Goal: Information Seeking & Learning: Learn about a topic

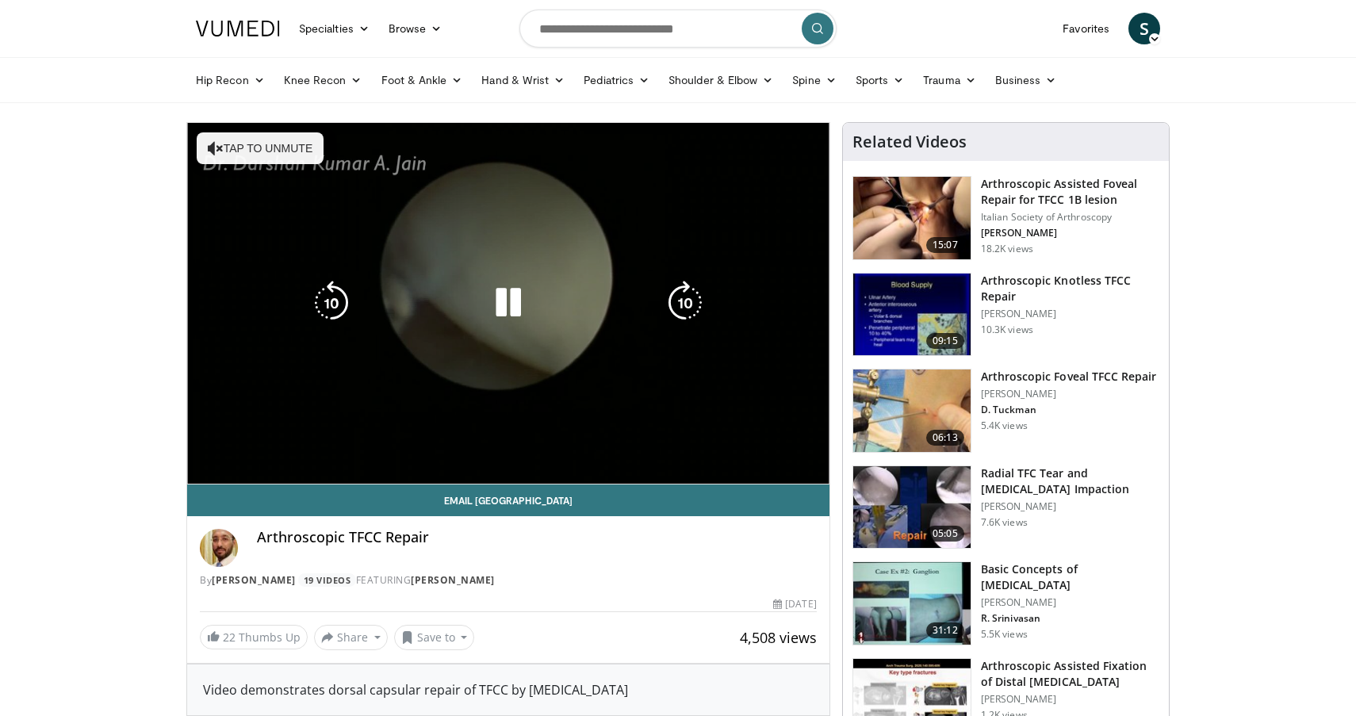
click at [217, 146] on icon "Video Player" at bounding box center [216, 148] width 16 height 16
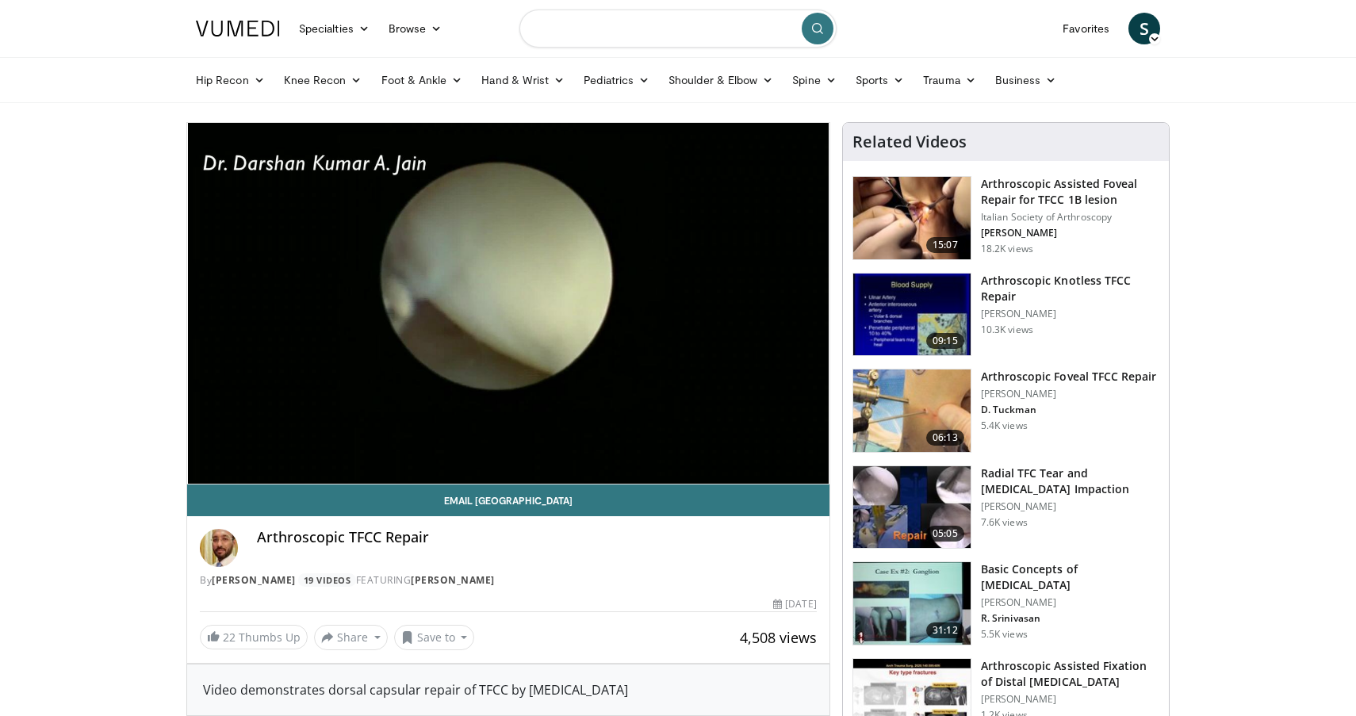
click at [591, 25] on input "Search topics, interventions" at bounding box center [677, 29] width 317 height 38
type input "**********"
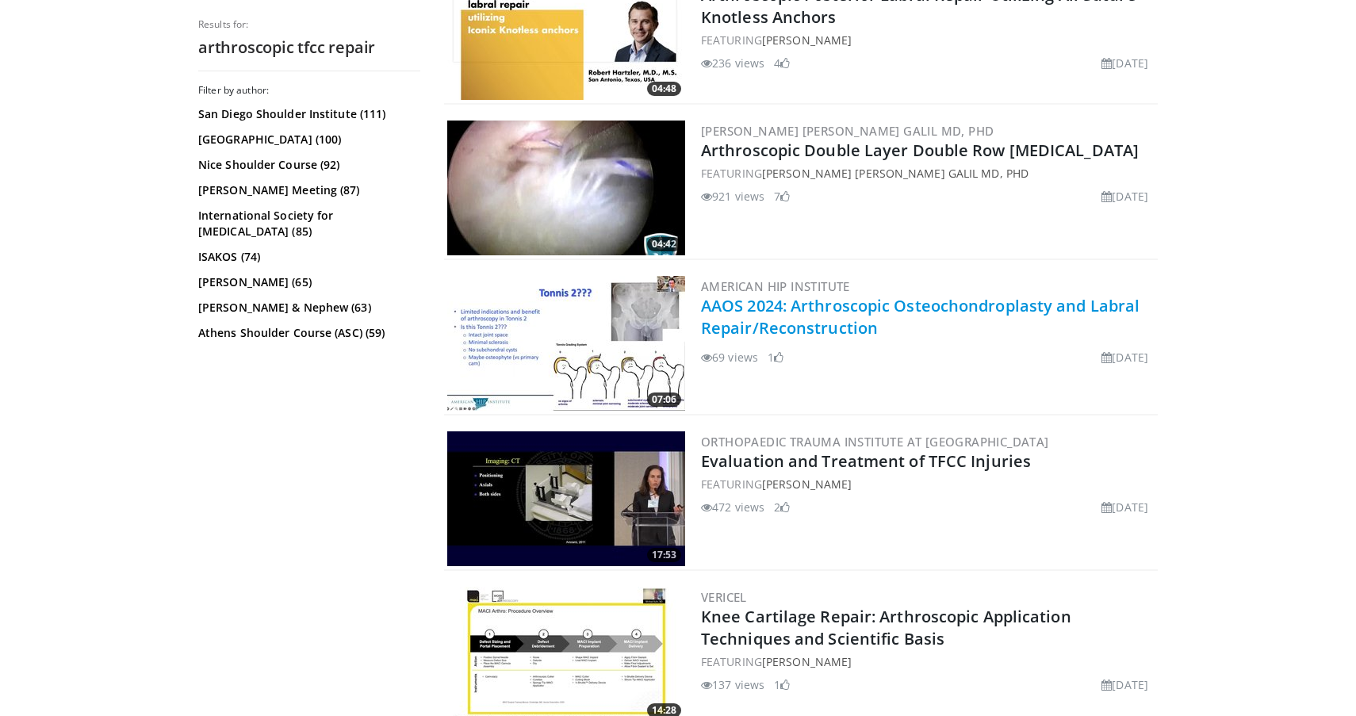
scroll to position [993, 0]
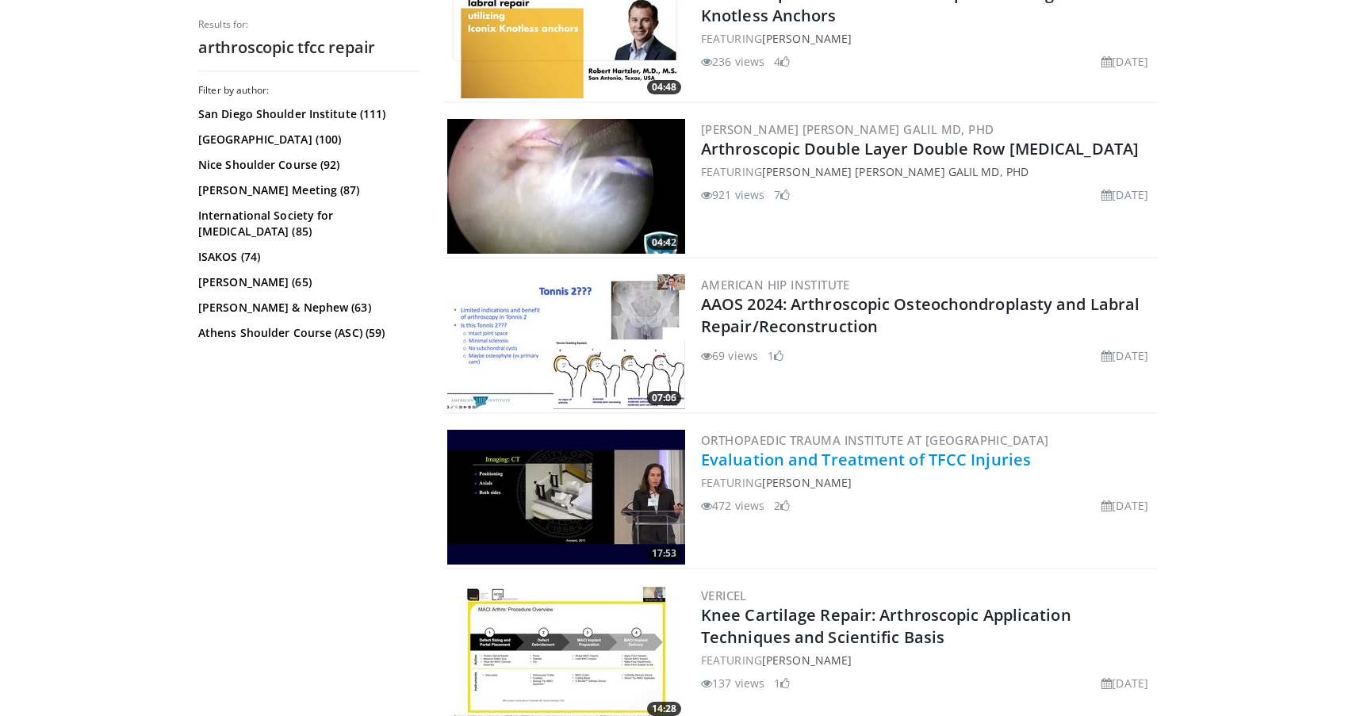
click at [858, 461] on link "Evaluation and Treatment of TFCC Injuries" at bounding box center [866, 459] width 330 height 21
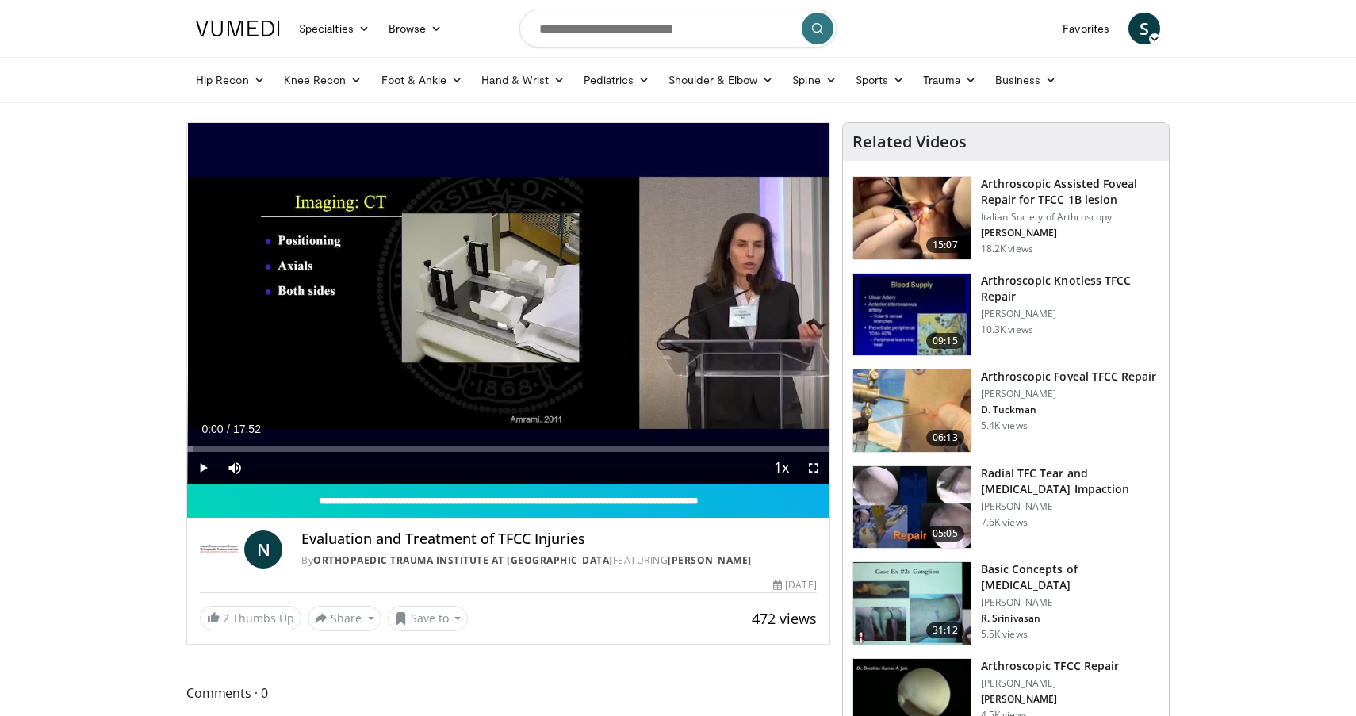
click at [813, 469] on span "Video Player" at bounding box center [814, 468] width 32 height 32
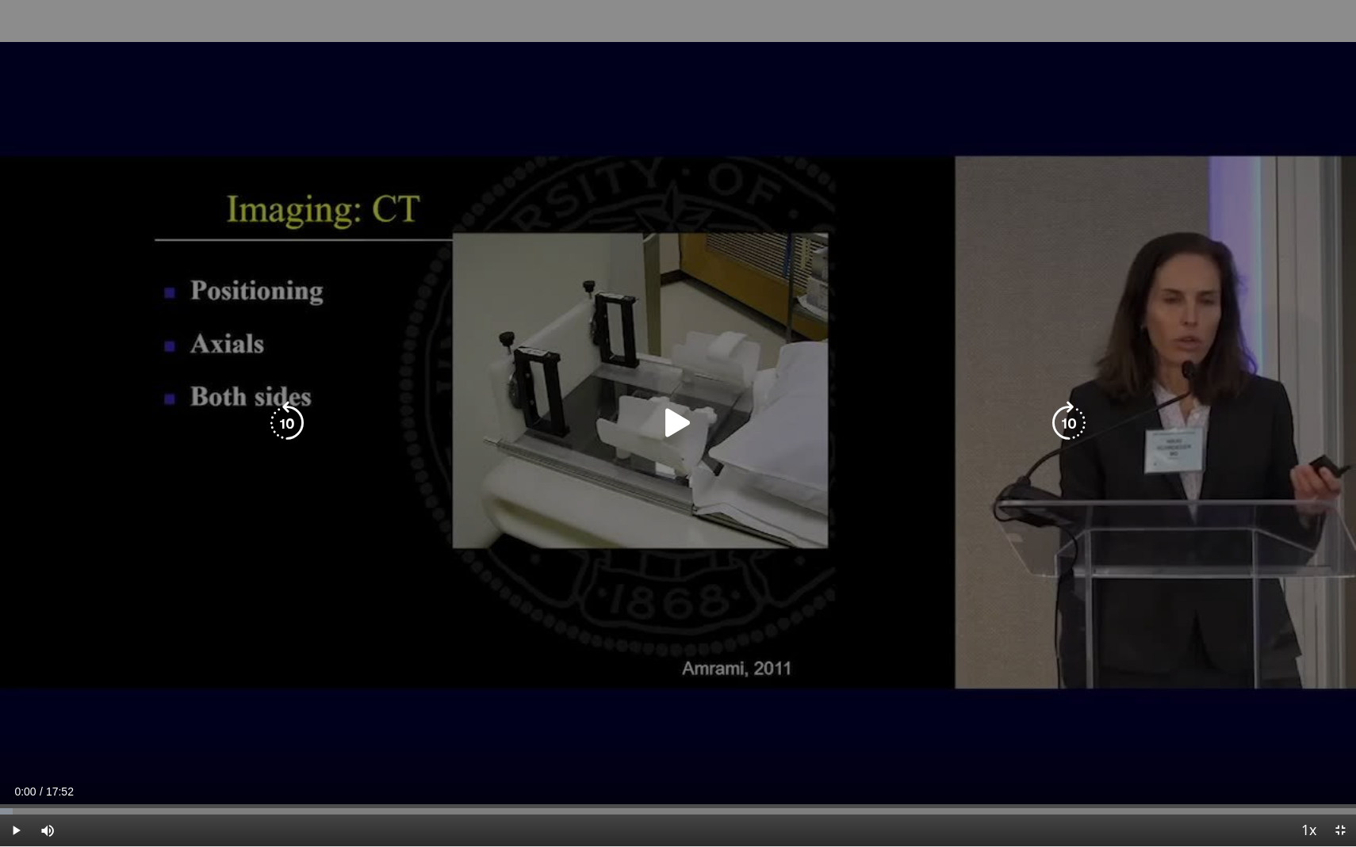
click at [675, 430] on icon "Video Player" at bounding box center [678, 423] width 44 height 44
click at [679, 421] on icon "Video Player" at bounding box center [678, 423] width 44 height 44
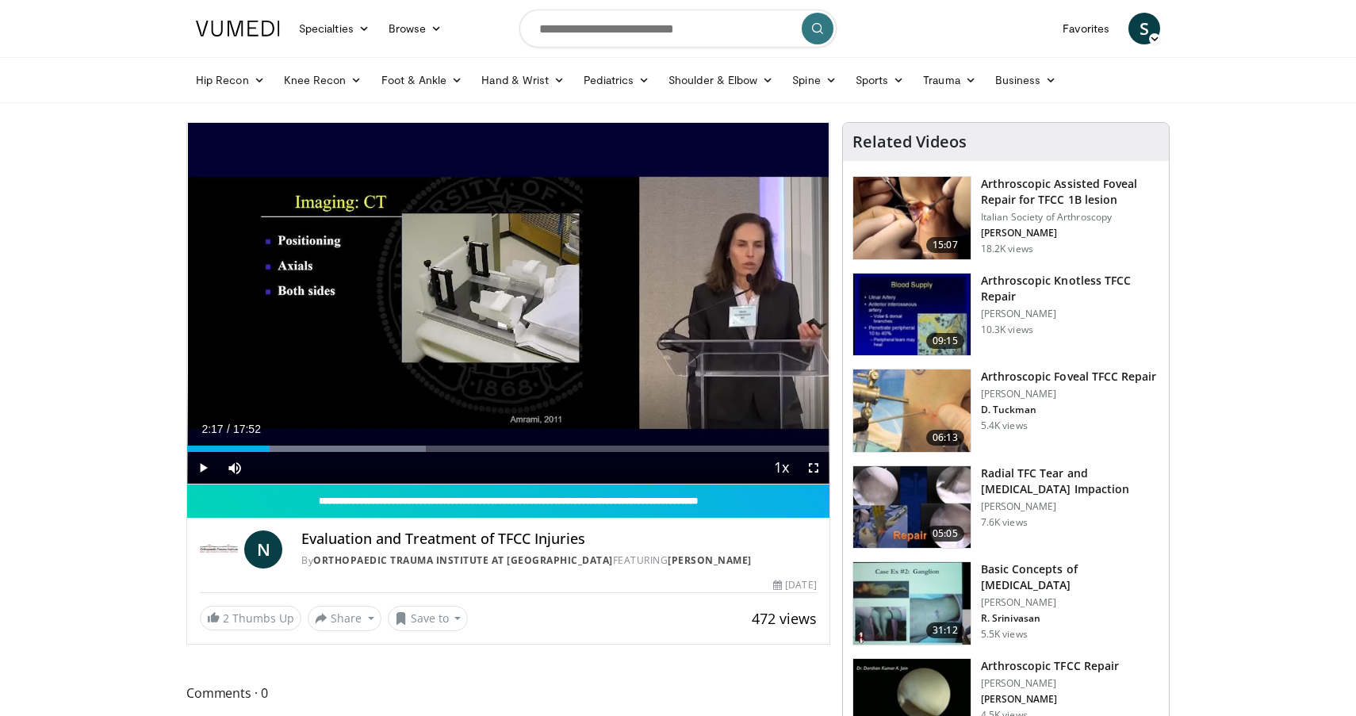
click at [815, 467] on span "Video Player" at bounding box center [814, 468] width 32 height 32
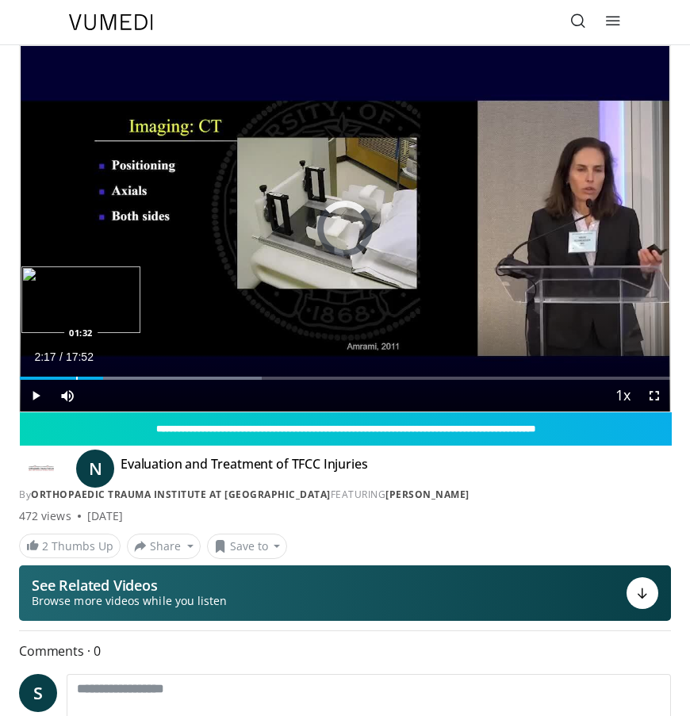
click at [76, 377] on div "Progress Bar" at bounding box center [77, 378] width 2 height 3
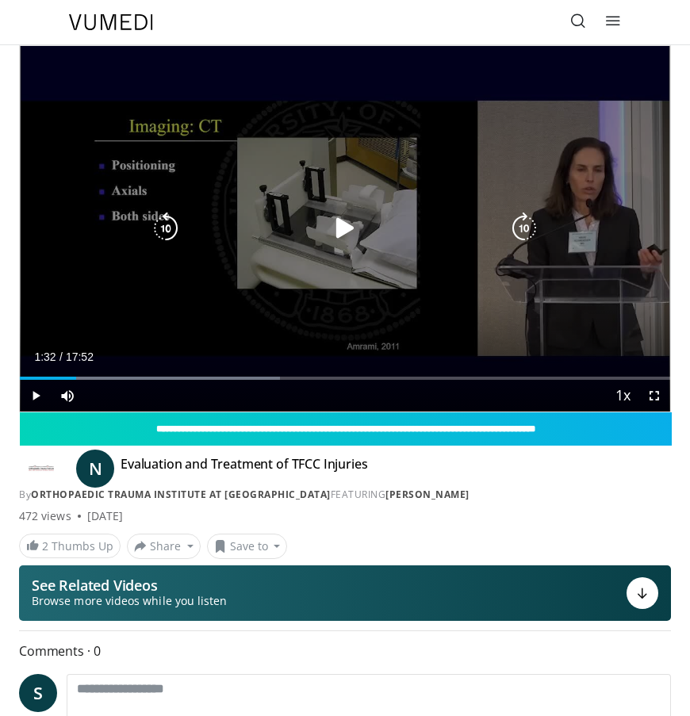
click at [341, 235] on icon "Video Player" at bounding box center [345, 228] width 32 height 32
click at [351, 231] on icon "Video Player" at bounding box center [345, 228] width 32 height 32
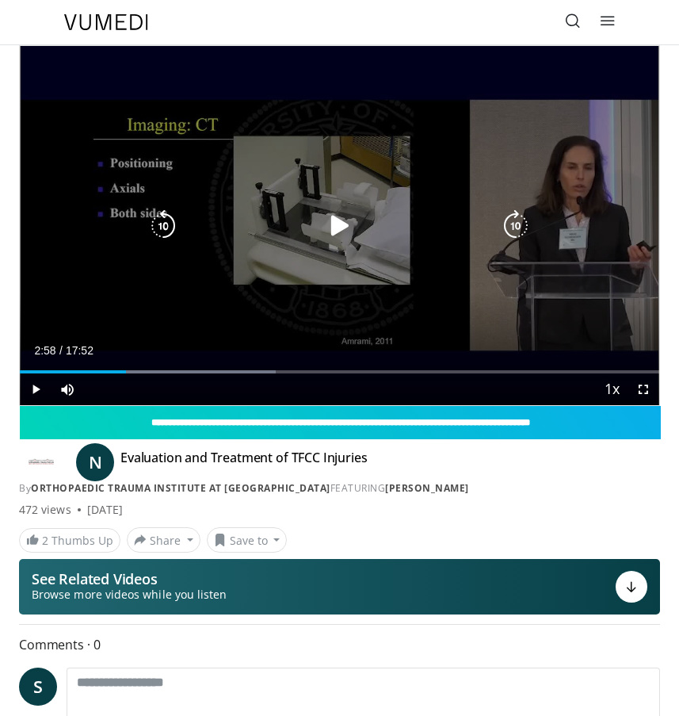
click at [334, 231] on icon "Video Player" at bounding box center [340, 226] width 32 height 32
click at [336, 209] on div "10 seconds Tap to unmute" at bounding box center [340, 225] width 640 height 359
click at [337, 229] on icon "Video Player" at bounding box center [340, 226] width 32 height 32
click at [364, 240] on div "Video Player" at bounding box center [339, 226] width 384 height 32
click at [341, 228] on icon "Video Player" at bounding box center [340, 226] width 32 height 32
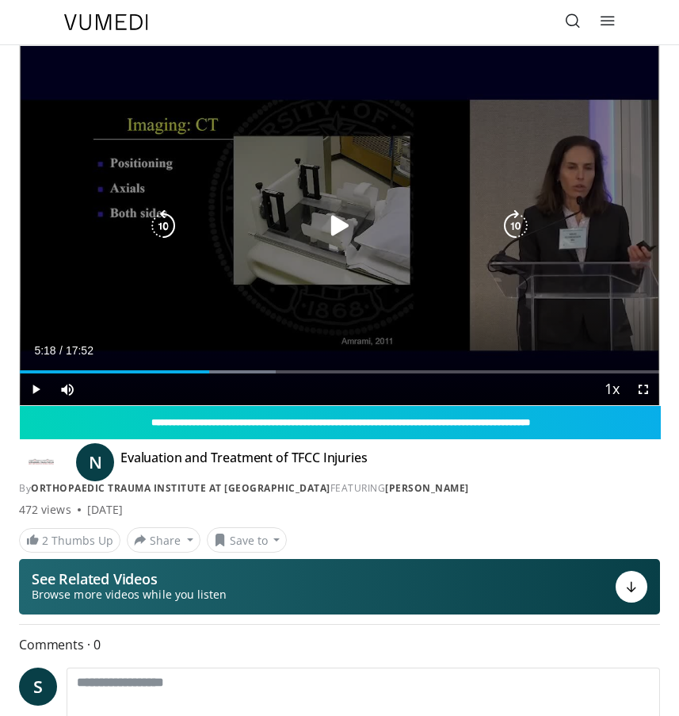
click at [336, 227] on icon "Video Player" at bounding box center [340, 226] width 32 height 32
click at [343, 222] on icon "Video Player" at bounding box center [340, 226] width 32 height 32
click at [323, 229] on div "Video Player" at bounding box center [339, 226] width 384 height 32
click at [336, 227] on icon "Video Player" at bounding box center [340, 226] width 32 height 32
click at [353, 221] on icon "Video Player" at bounding box center [340, 226] width 32 height 32
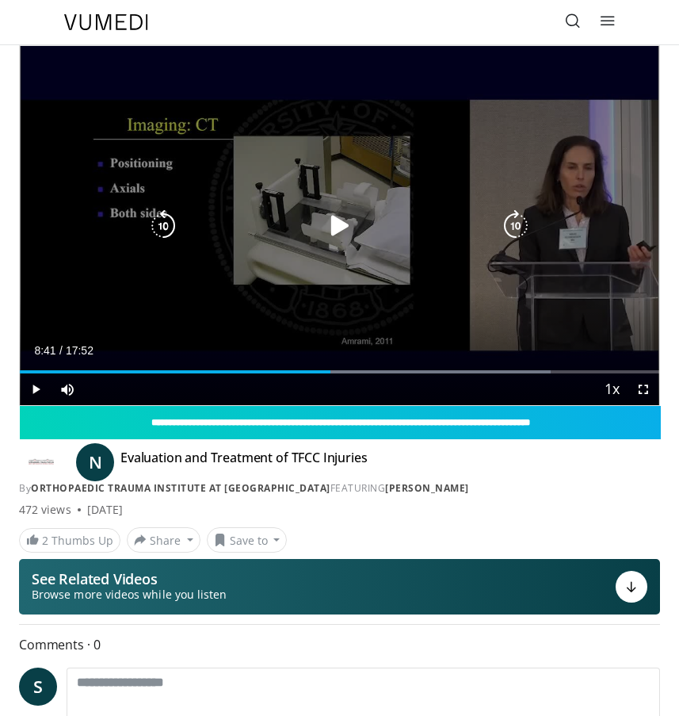
click at [342, 224] on icon "Video Player" at bounding box center [340, 226] width 32 height 32
click at [342, 225] on icon "Video Player" at bounding box center [340, 226] width 32 height 32
click at [332, 231] on icon "Video Player" at bounding box center [340, 226] width 32 height 32
click at [341, 235] on icon "Video Player" at bounding box center [340, 226] width 32 height 32
click at [340, 228] on icon "Video Player" at bounding box center [340, 226] width 32 height 32
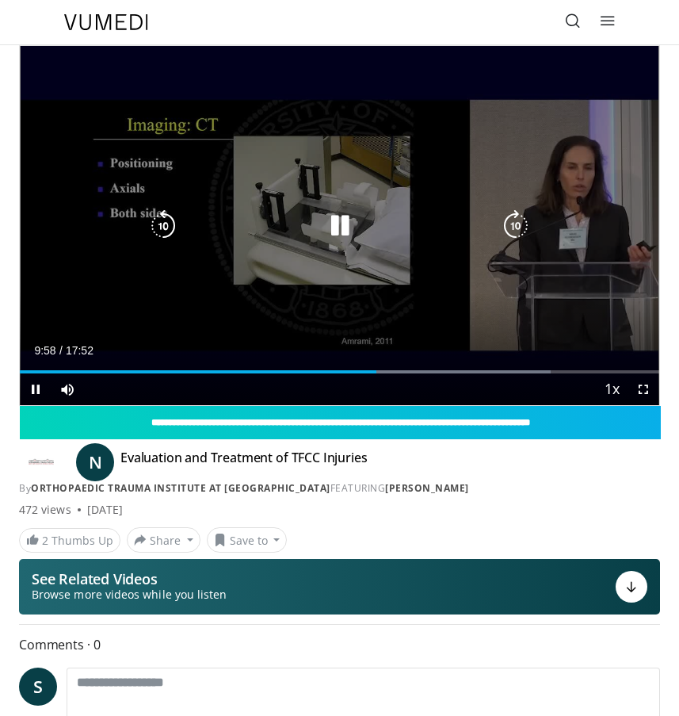
click at [350, 235] on icon "Video Player" at bounding box center [340, 226] width 32 height 32
click at [331, 216] on icon "Video Player" at bounding box center [340, 226] width 32 height 32
click at [349, 232] on icon "Video Player" at bounding box center [340, 226] width 32 height 32
click at [341, 227] on icon "Video Player" at bounding box center [340, 226] width 32 height 32
click at [335, 227] on icon "Video Player" at bounding box center [340, 226] width 32 height 32
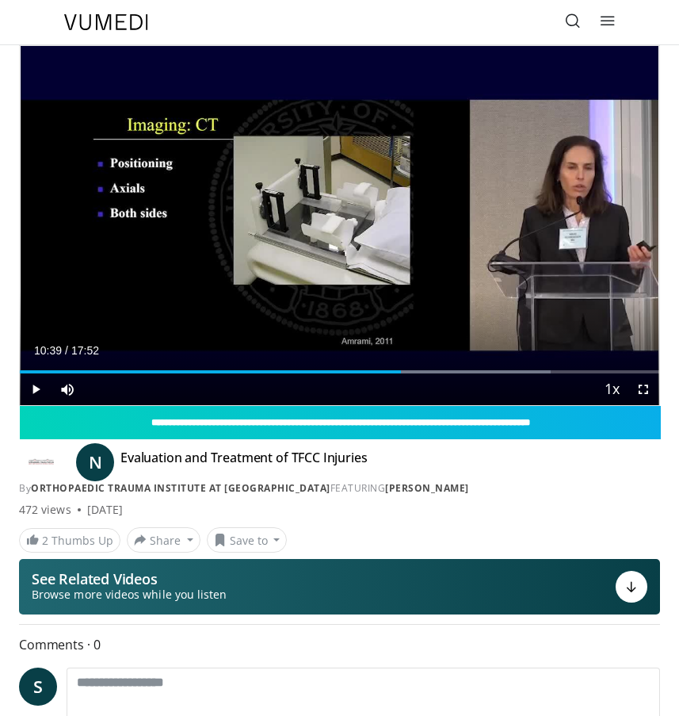
click at [651, 390] on span "Video Player" at bounding box center [644, 389] width 32 height 32
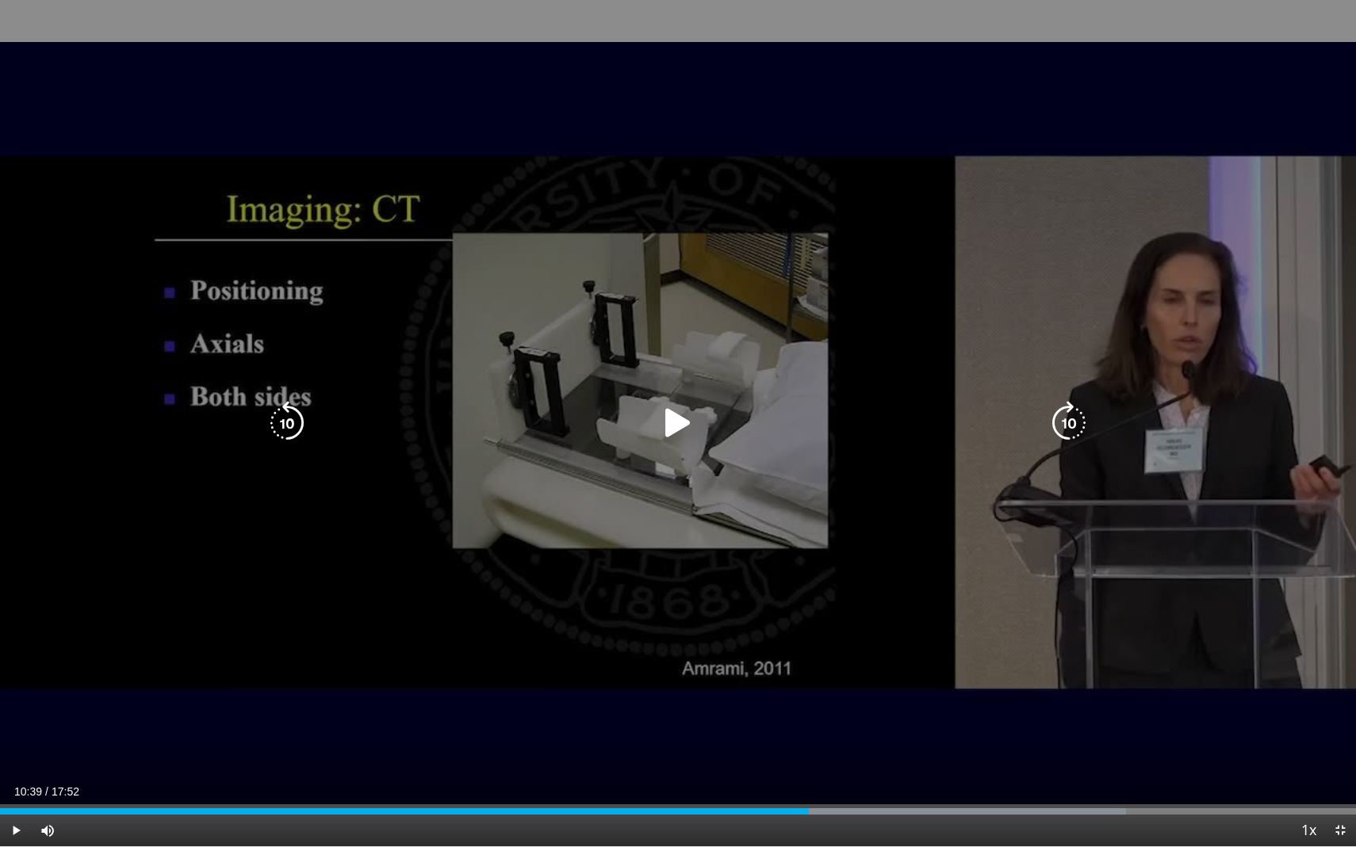
click at [679, 425] on icon "Video Player" at bounding box center [678, 423] width 44 height 44
click at [870, 254] on div "10 seconds Tap to unmute" at bounding box center [678, 423] width 1356 height 847
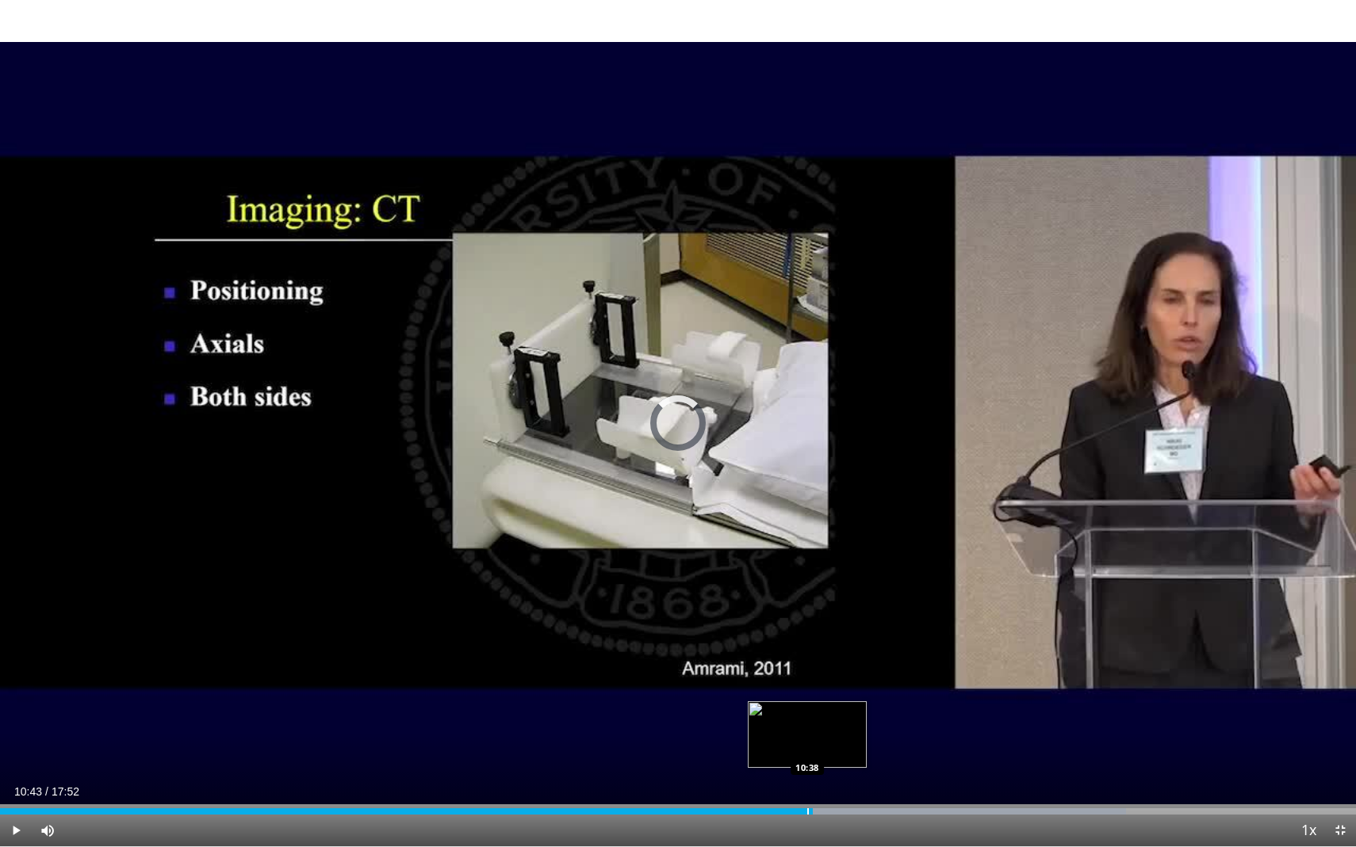
click at [807, 715] on div "Progress Bar" at bounding box center [808, 812] width 2 height 6
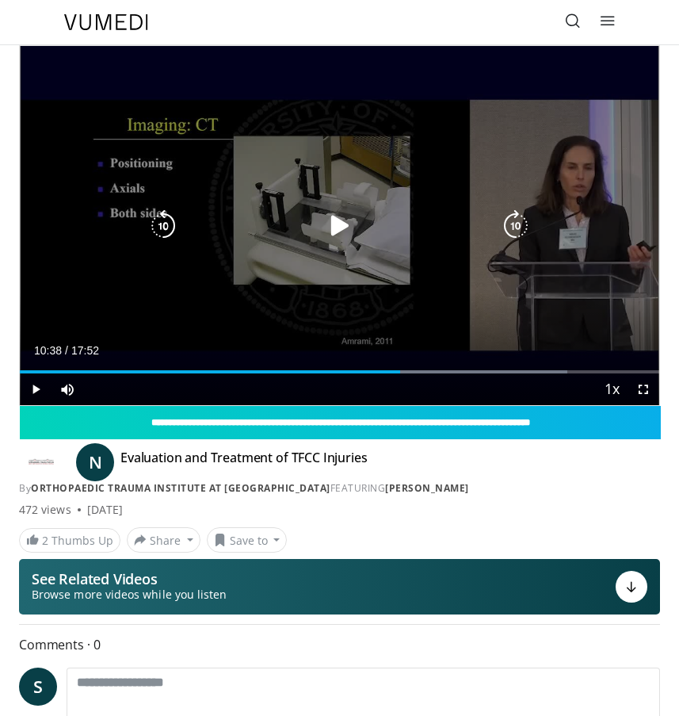
click at [331, 221] on icon "Video Player" at bounding box center [340, 226] width 32 height 32
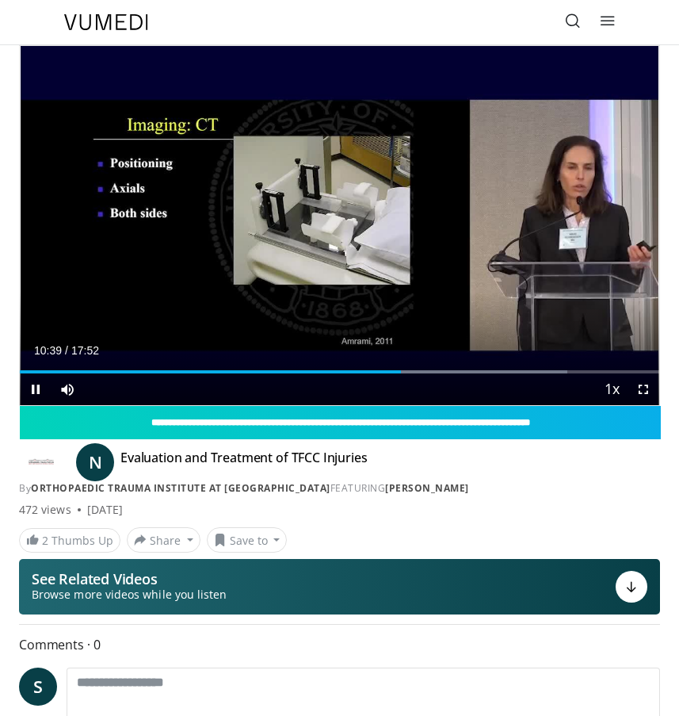
click at [642, 388] on span "Video Player" at bounding box center [644, 389] width 32 height 32
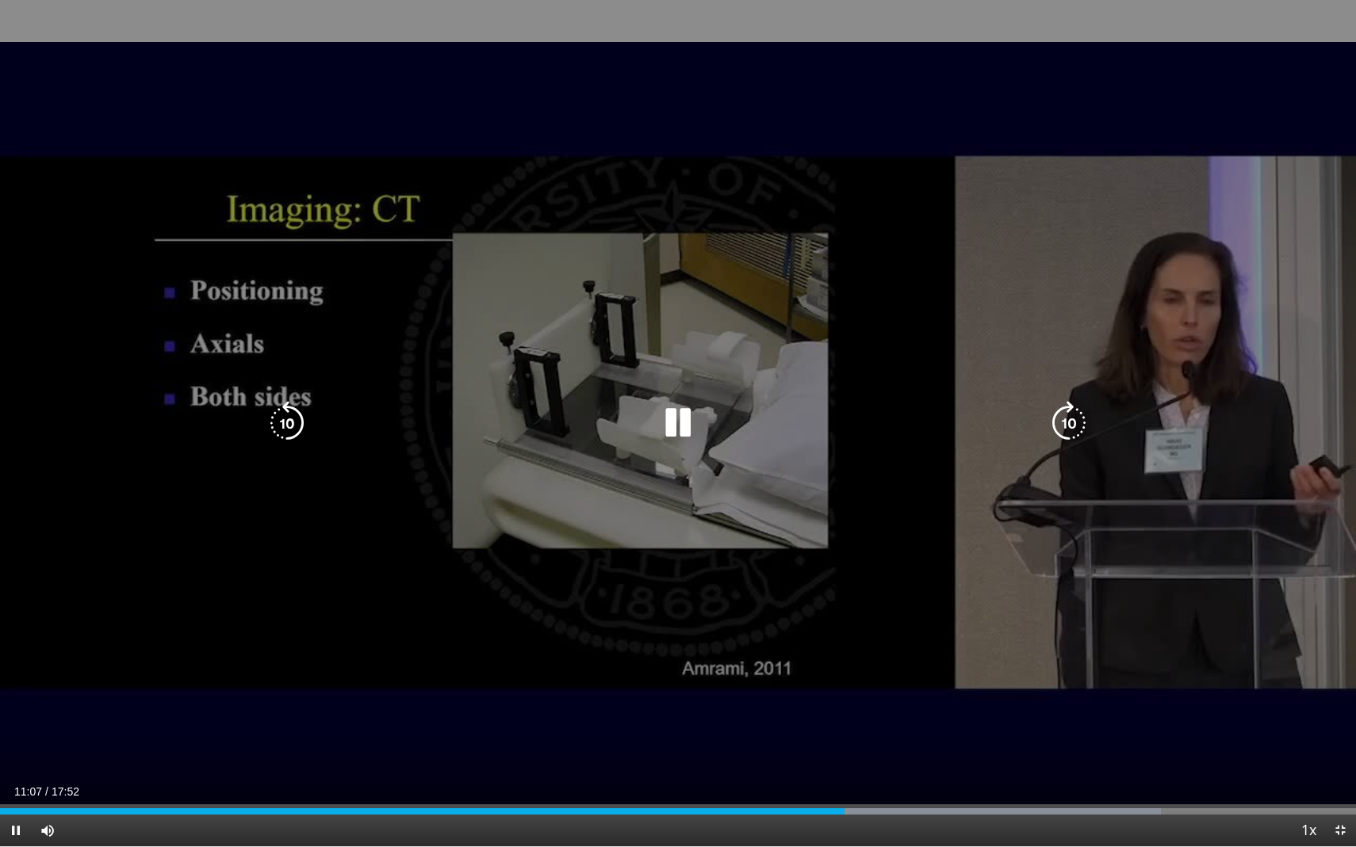
click at [481, 462] on div "10 seconds Tap to unmute" at bounding box center [678, 423] width 1356 height 847
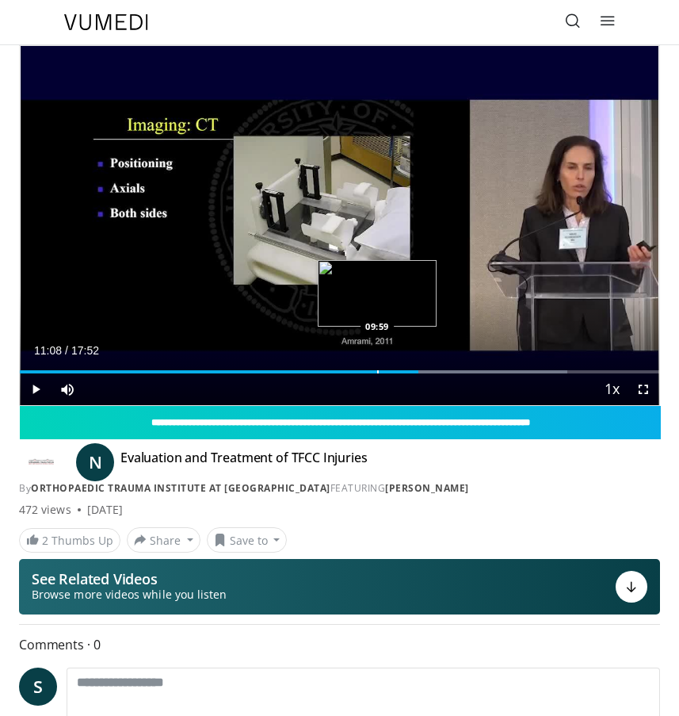
click at [377, 368] on div "Loaded : 85.60% 11:08 09:59" at bounding box center [340, 365] width 640 height 15
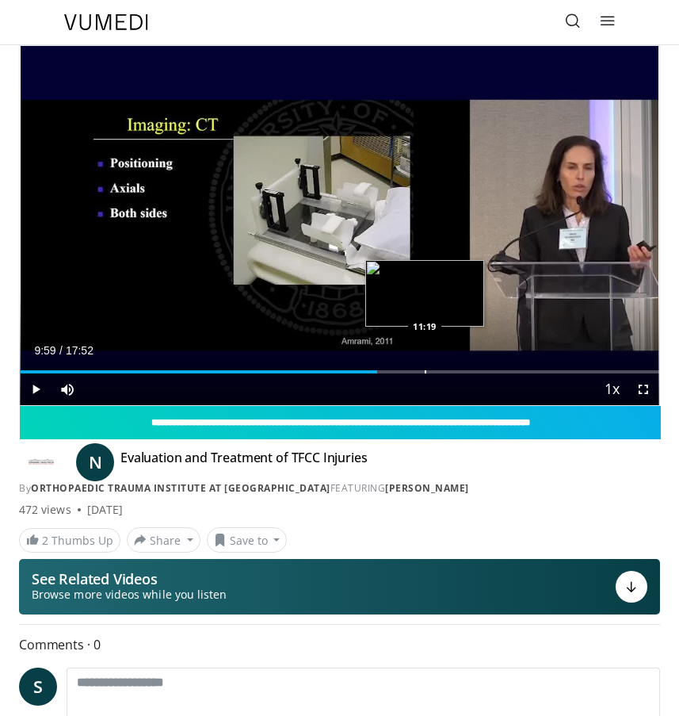
click at [425, 370] on div "Progress Bar" at bounding box center [426, 371] width 2 height 3
click at [415, 368] on div "Loaded : 95.83% 11:19 11:03" at bounding box center [340, 365] width 640 height 15
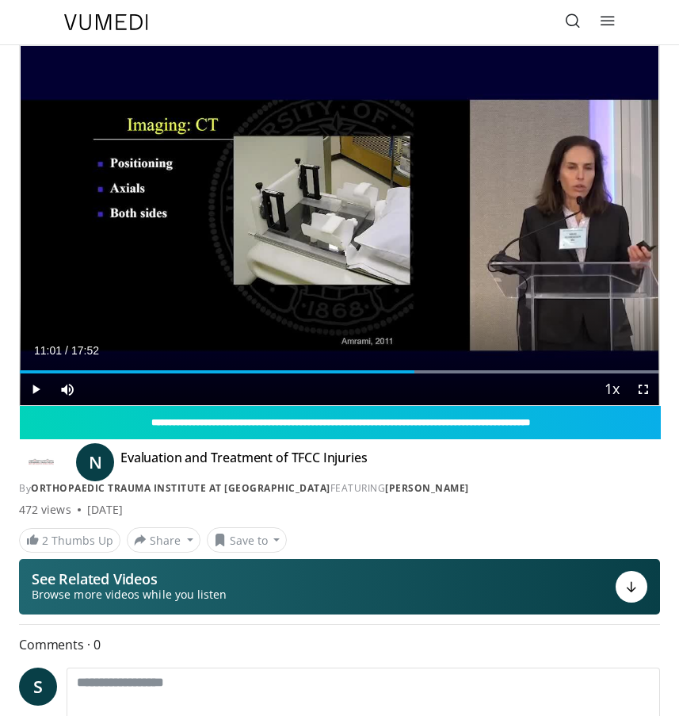
click at [637, 388] on span "Video Player" at bounding box center [644, 389] width 32 height 32
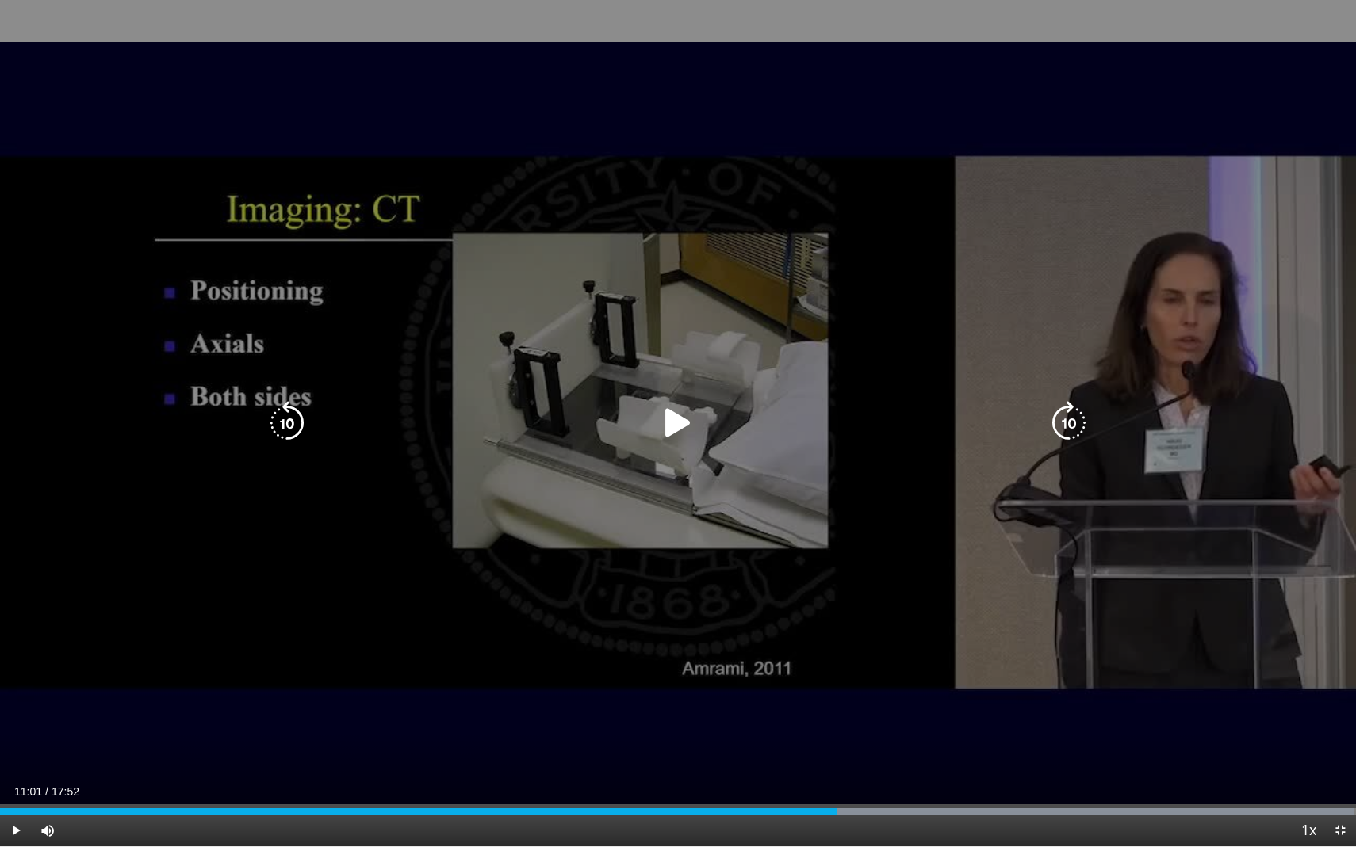
click at [786, 91] on div "10 seconds Tap to unmute" at bounding box center [678, 423] width 1356 height 847
click at [680, 422] on icon "Video Player" at bounding box center [678, 423] width 44 height 44
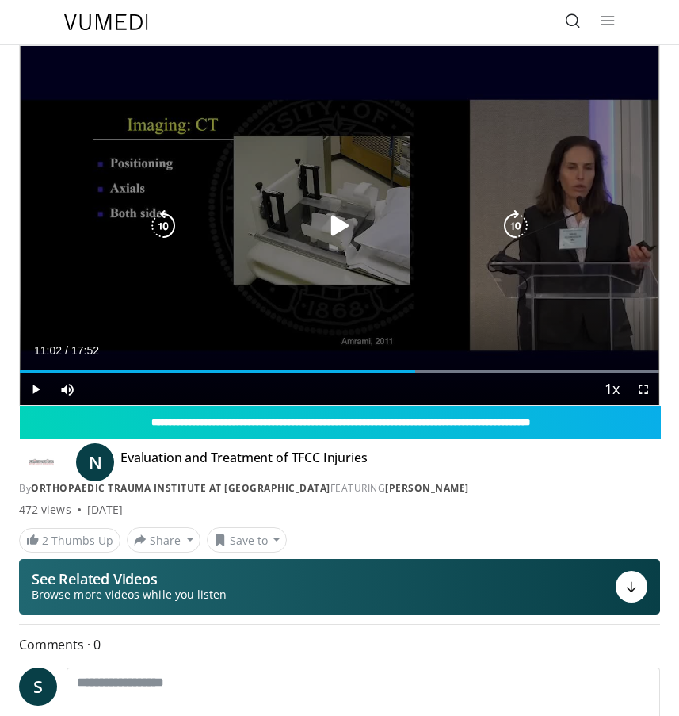
click at [338, 231] on icon "Video Player" at bounding box center [340, 226] width 32 height 32
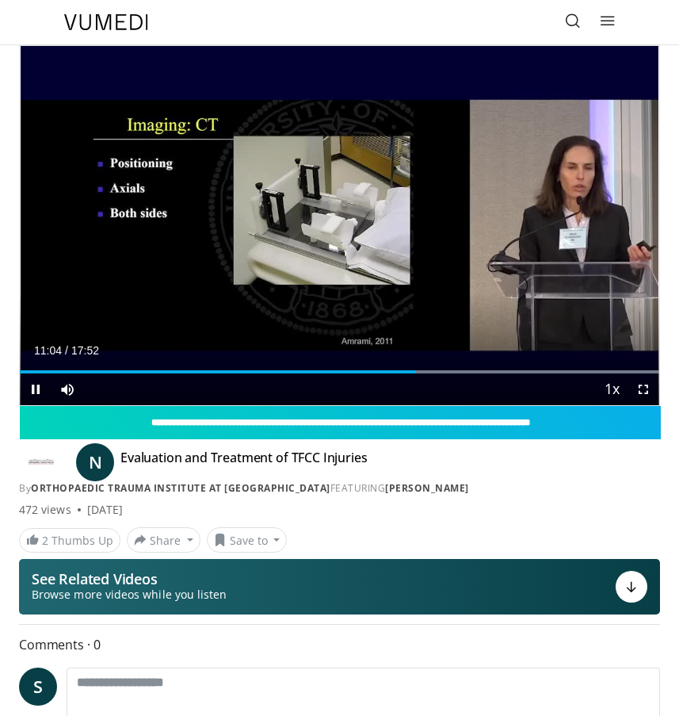
click at [645, 387] on span "Video Player" at bounding box center [644, 389] width 32 height 32
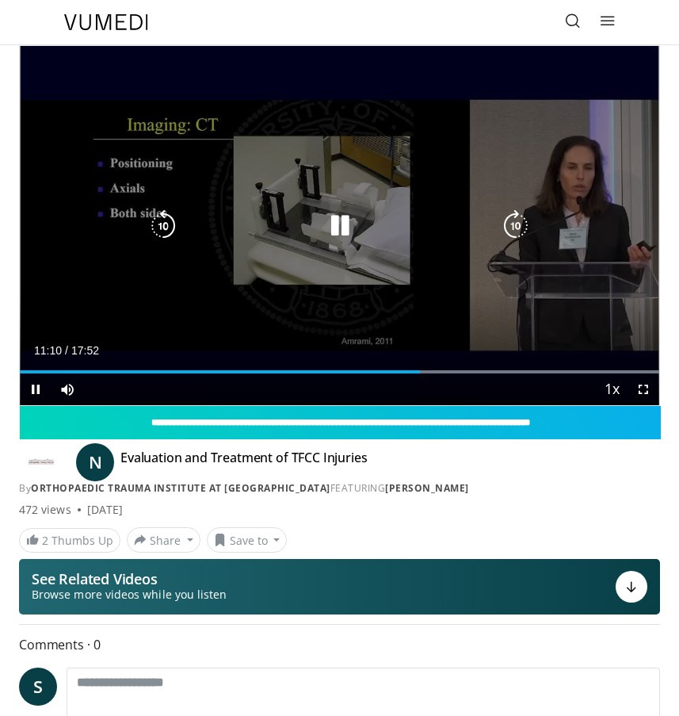
click at [339, 218] on icon "Video Player" at bounding box center [340, 226] width 32 height 32
click at [342, 225] on icon "Video Player" at bounding box center [340, 226] width 32 height 32
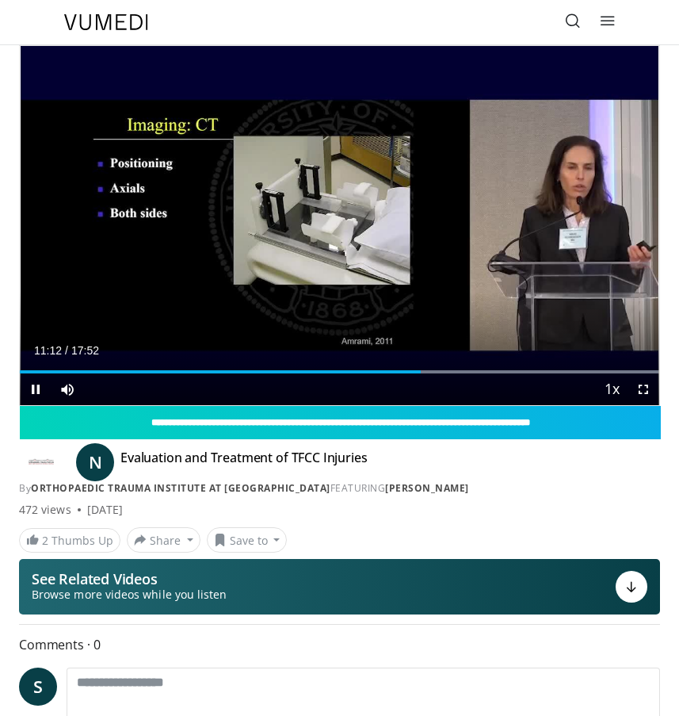
click at [644, 386] on span "Video Player" at bounding box center [644, 389] width 32 height 32
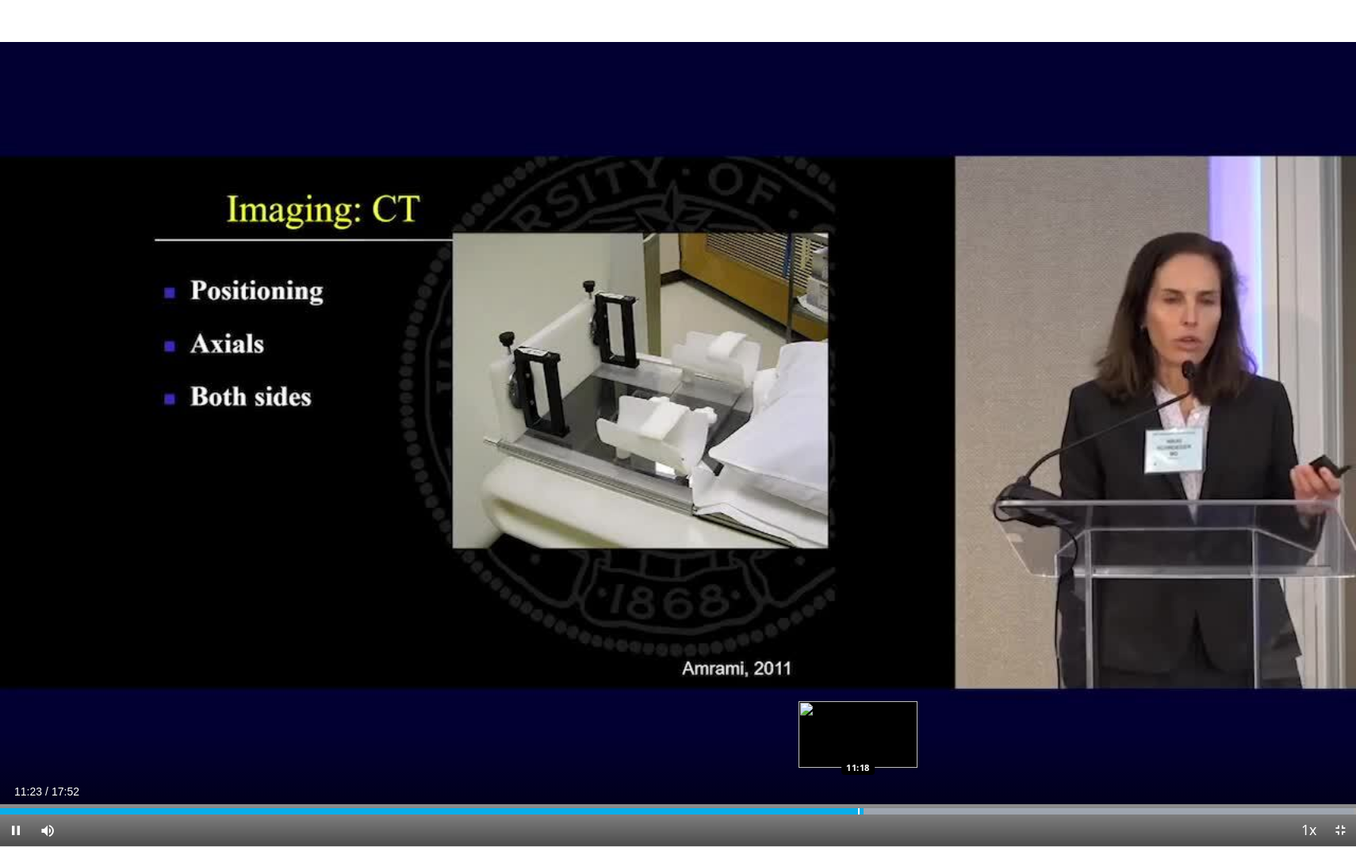
click at [858, 715] on div "Progress Bar" at bounding box center [859, 812] width 2 height 6
click at [851, 715] on div "Progress Bar" at bounding box center [852, 812] width 2 height 6
click at [844, 715] on div "Progress Bar" at bounding box center [845, 812] width 2 height 6
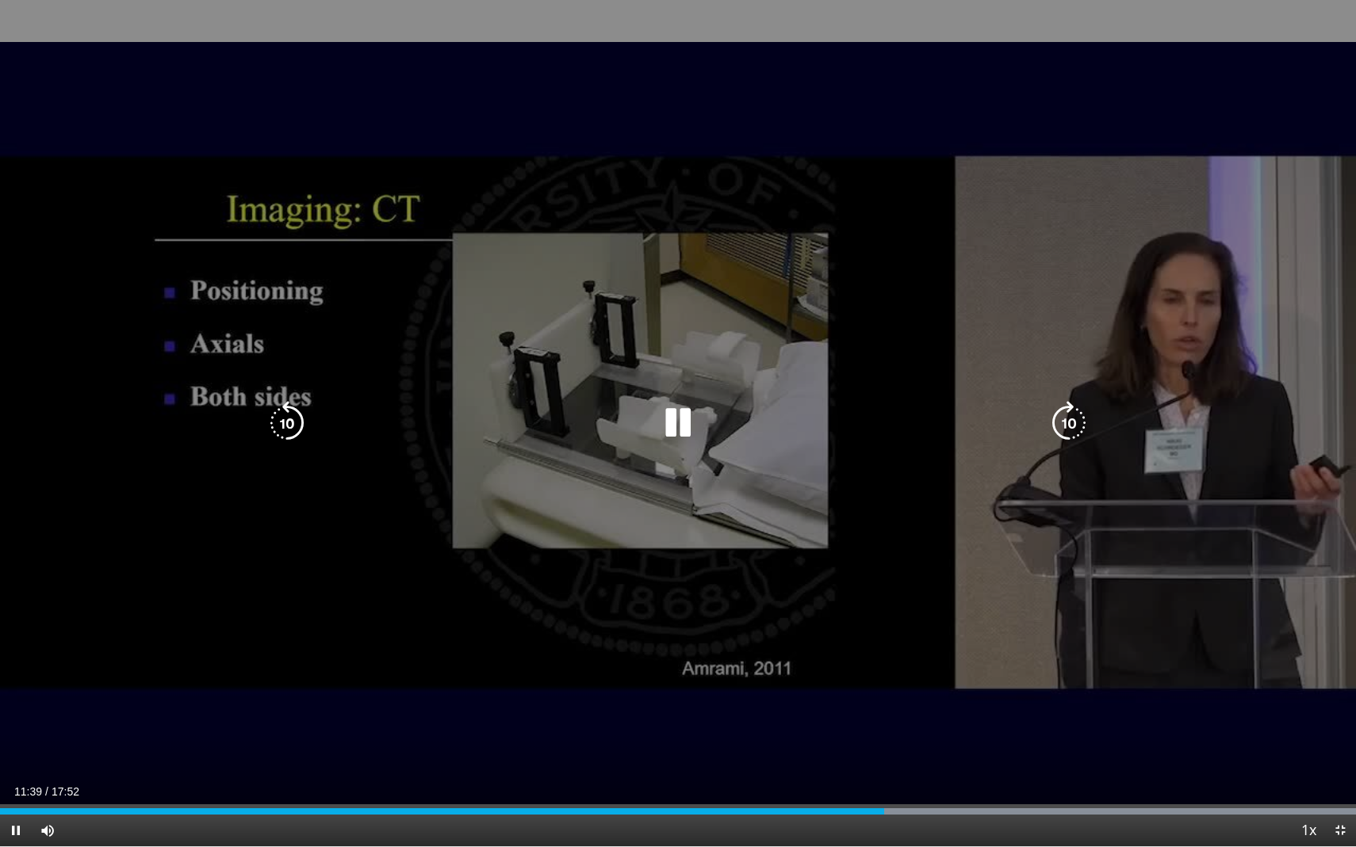
click at [680, 417] on icon "Video Player" at bounding box center [678, 423] width 44 height 44
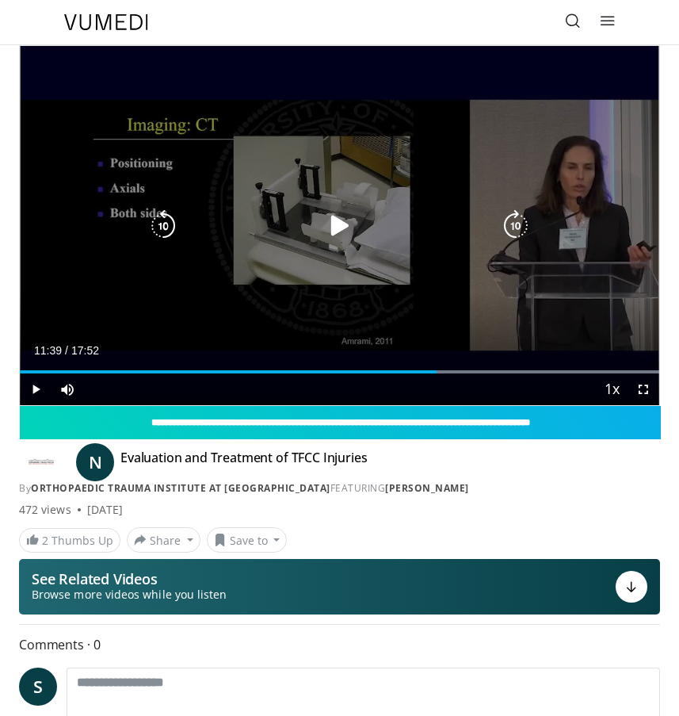
click at [327, 231] on icon "Video Player" at bounding box center [340, 226] width 32 height 32
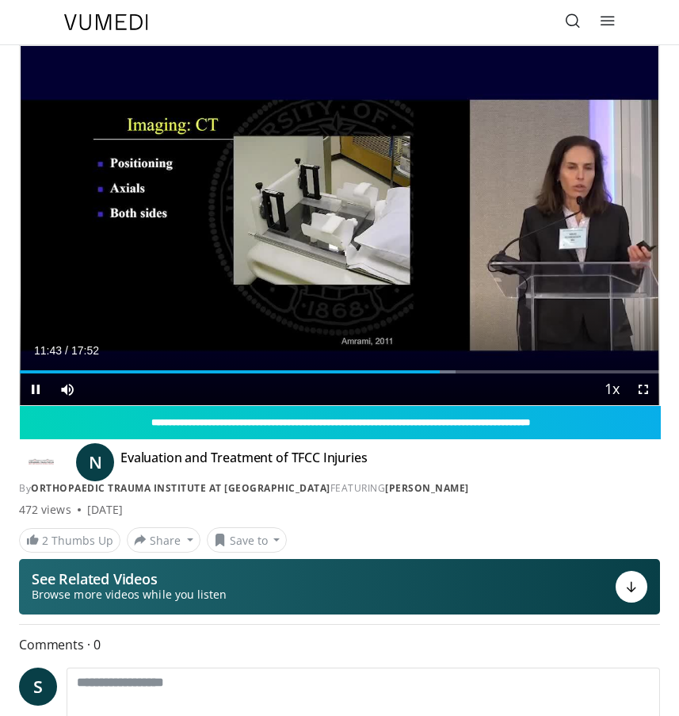
click at [643, 391] on span "Video Player" at bounding box center [644, 389] width 32 height 32
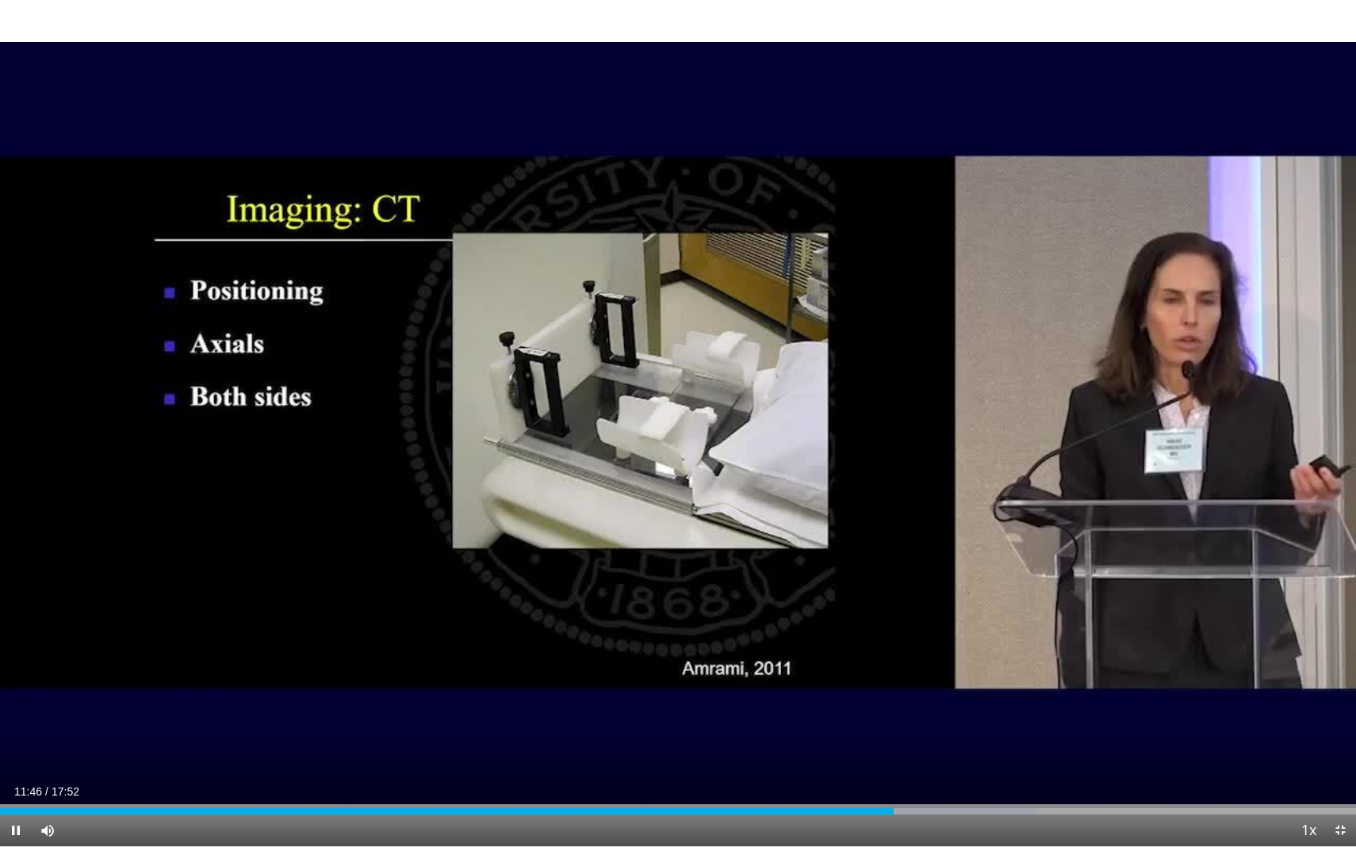
click at [1341, 715] on span "Video Player" at bounding box center [1340, 831] width 32 height 32
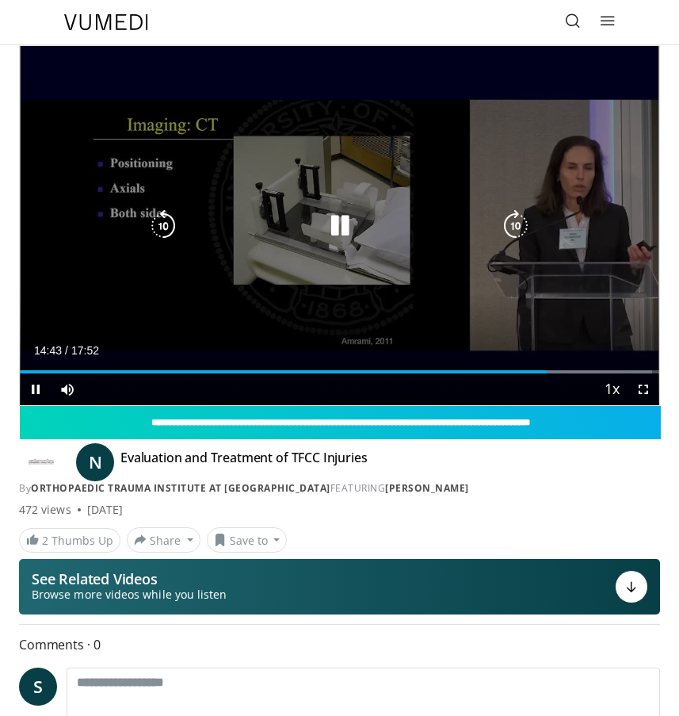
click at [348, 216] on icon "Video Player" at bounding box center [340, 226] width 32 height 32
click at [373, 238] on div "Video Player" at bounding box center [339, 226] width 384 height 32
click at [341, 224] on icon "Video Player" at bounding box center [340, 226] width 32 height 32
click at [407, 229] on div "Video Player" at bounding box center [339, 226] width 384 height 32
click at [338, 231] on icon "Video Player" at bounding box center [340, 226] width 32 height 32
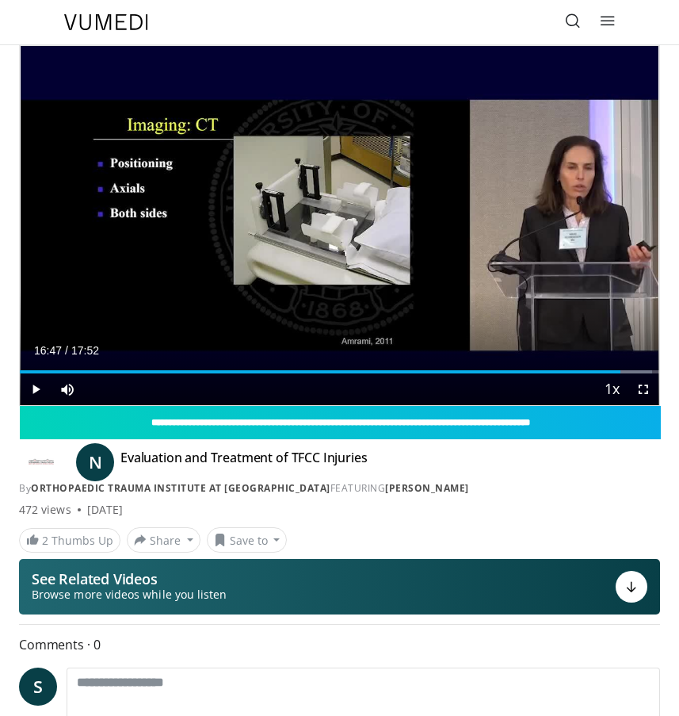
click at [649, 386] on span "Video Player" at bounding box center [644, 389] width 32 height 32
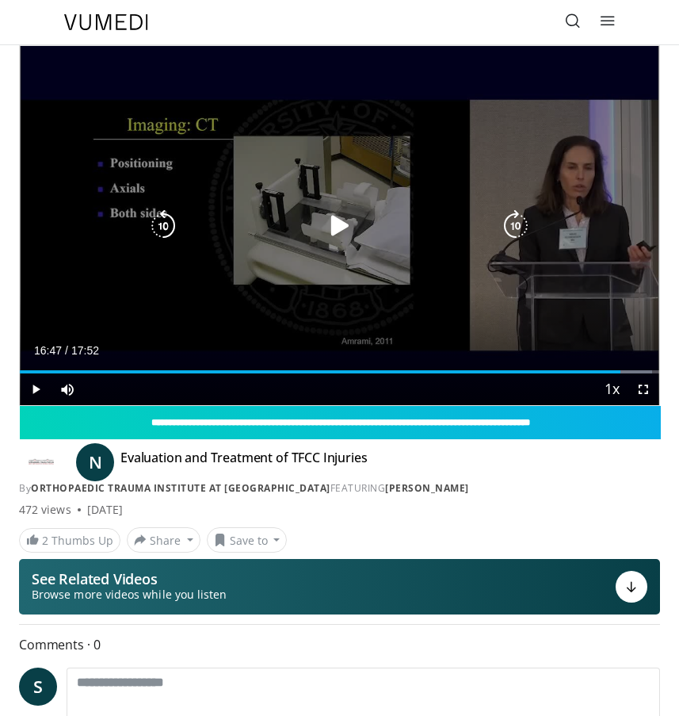
click at [333, 228] on icon "Video Player" at bounding box center [340, 226] width 32 height 32
click at [346, 227] on icon "Video Player" at bounding box center [340, 226] width 32 height 32
click at [329, 229] on icon "Video Player" at bounding box center [340, 226] width 32 height 32
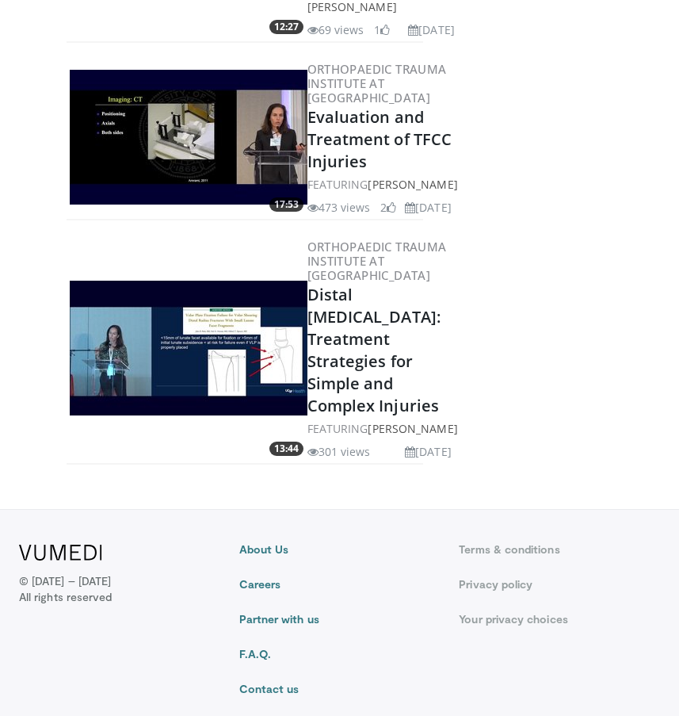
scroll to position [599, 0]
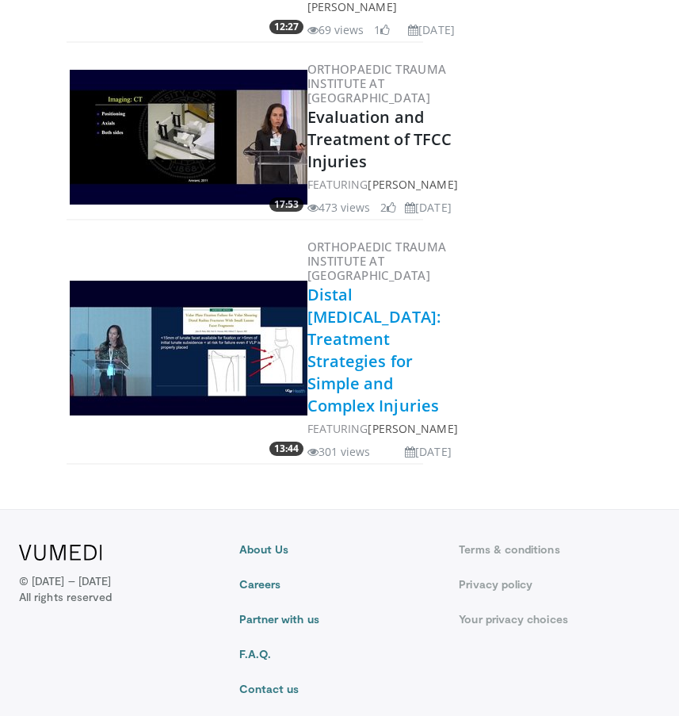
click at [360, 332] on link "Distal Radius Fractures: Treatment Strategies for Simple and Complex Injuries" at bounding box center [375, 350] width 134 height 132
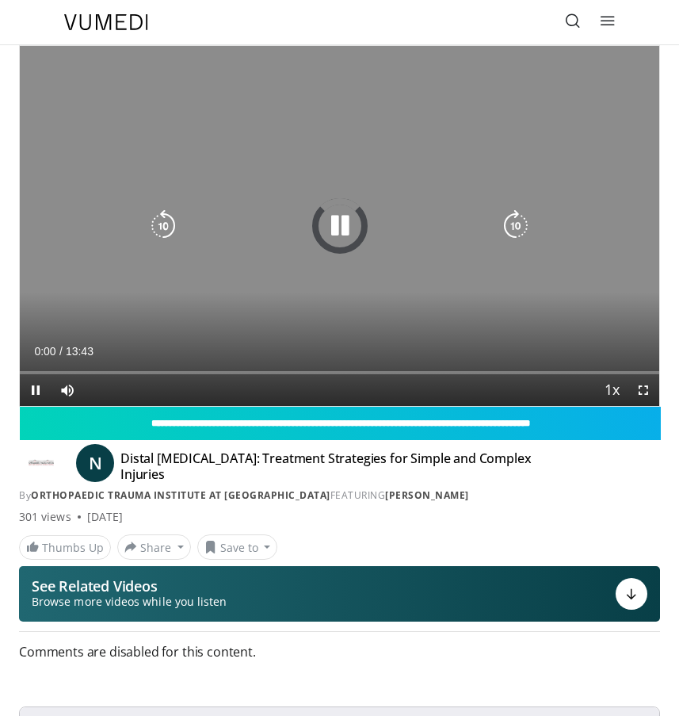
click at [342, 229] on icon "Video Player" at bounding box center [340, 226] width 32 height 32
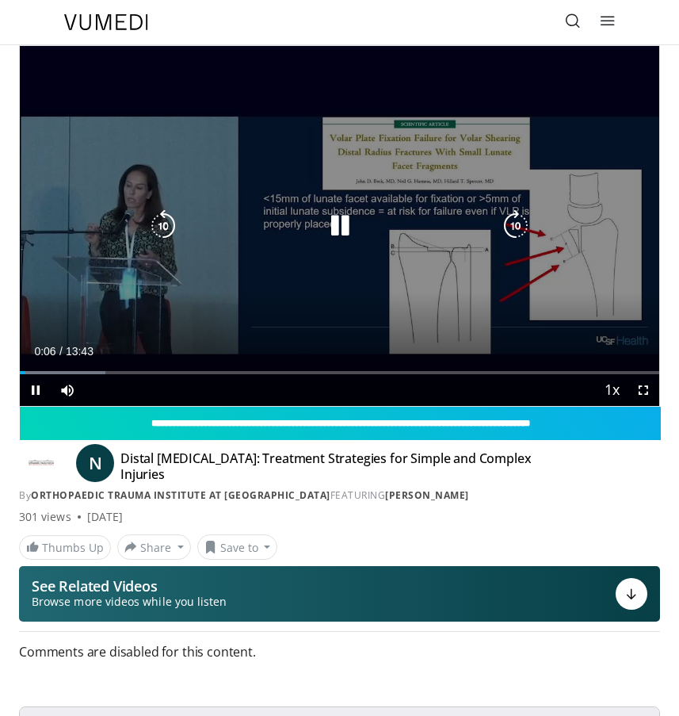
click at [340, 216] on icon "Video Player" at bounding box center [340, 226] width 32 height 32
click at [340, 223] on icon "Video Player" at bounding box center [340, 226] width 32 height 32
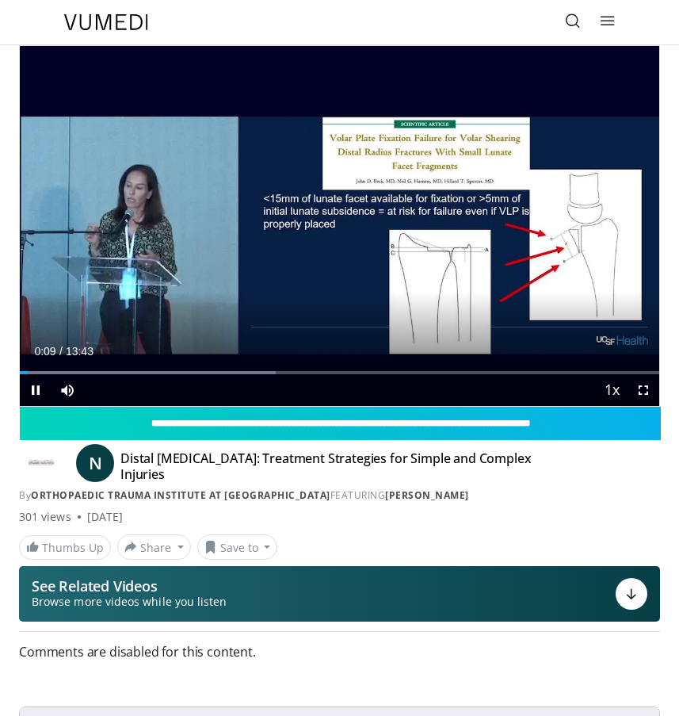
click at [649, 388] on span "Video Player" at bounding box center [644, 390] width 32 height 32
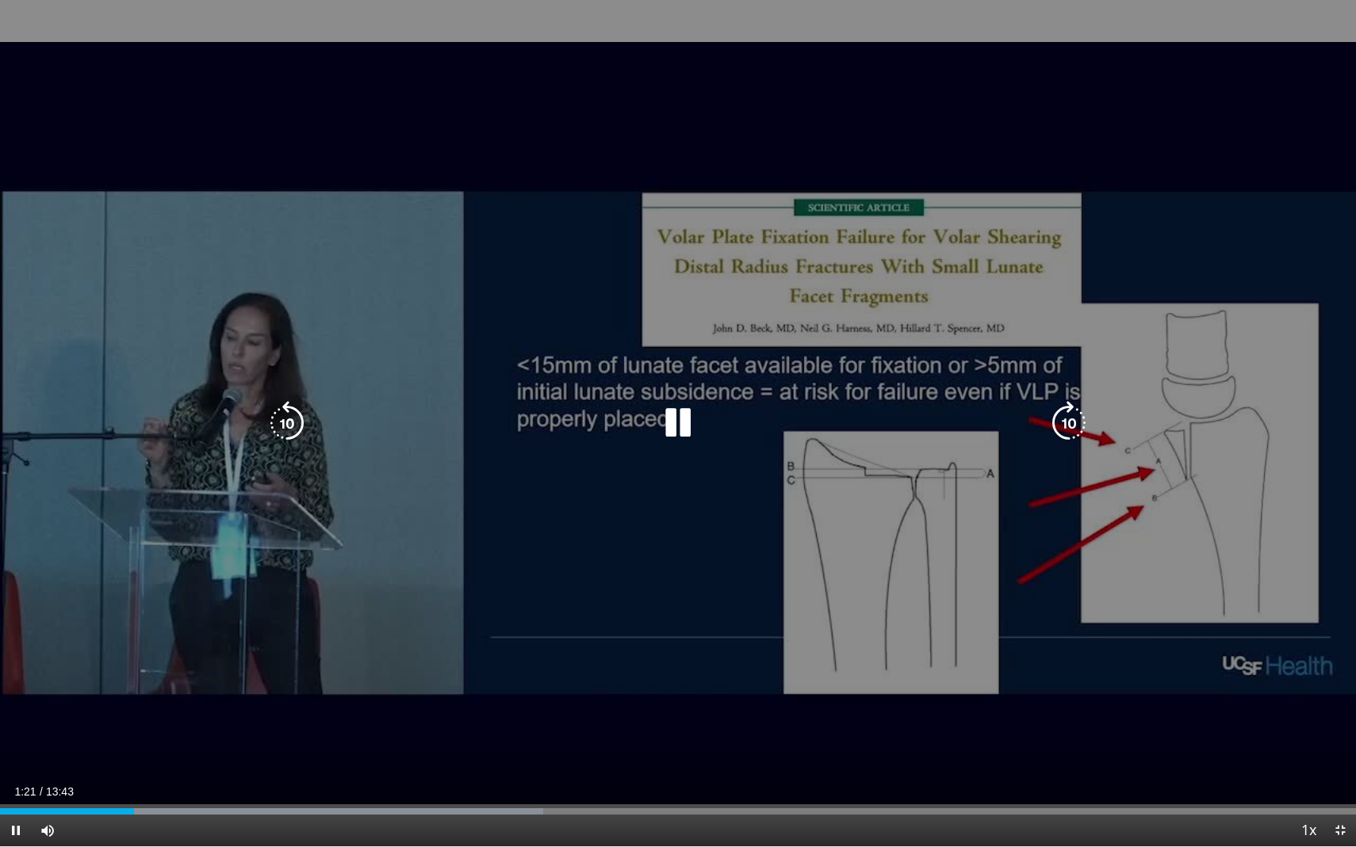
click at [675, 434] on icon "Video Player" at bounding box center [678, 423] width 44 height 44
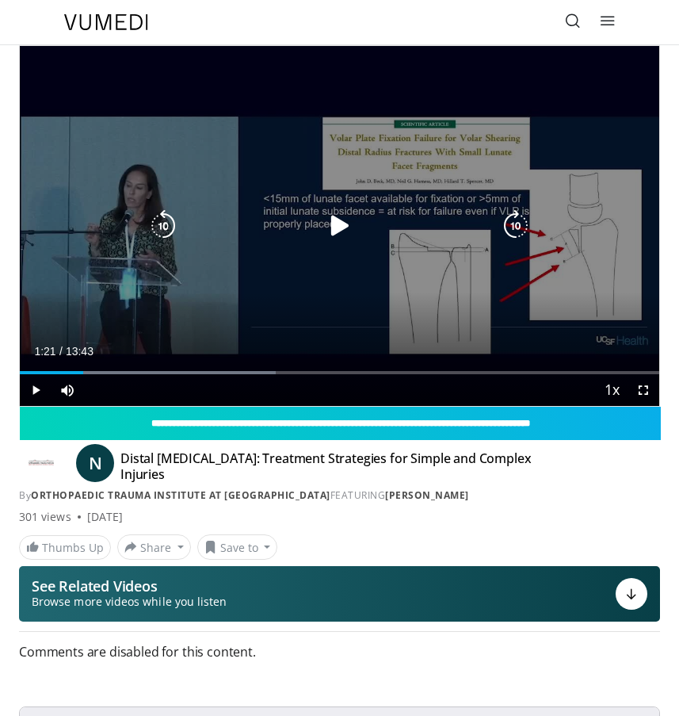
click at [365, 246] on div "10 seconds Tap to unmute" at bounding box center [340, 226] width 640 height 360
click at [346, 240] on icon "Video Player" at bounding box center [340, 226] width 32 height 32
click at [331, 230] on icon "Video Player" at bounding box center [340, 226] width 32 height 32
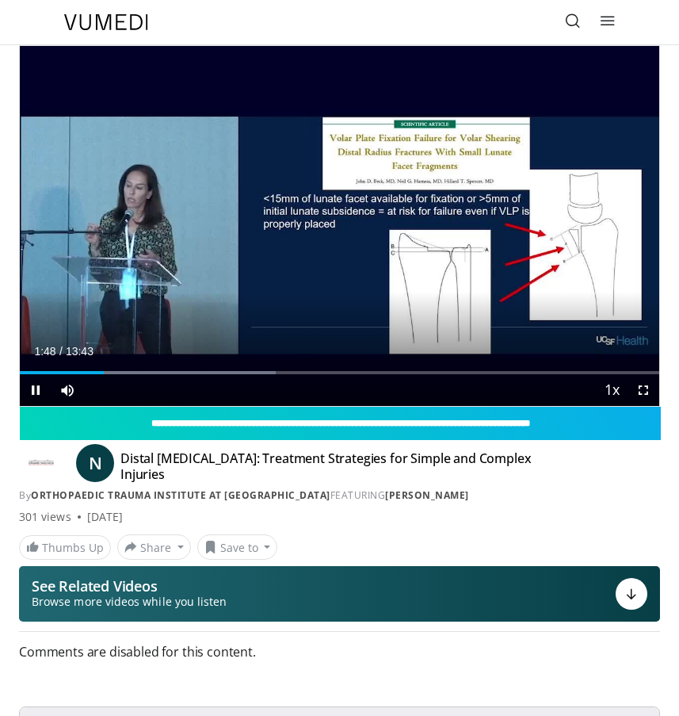
click at [646, 388] on span "Video Player" at bounding box center [644, 390] width 32 height 32
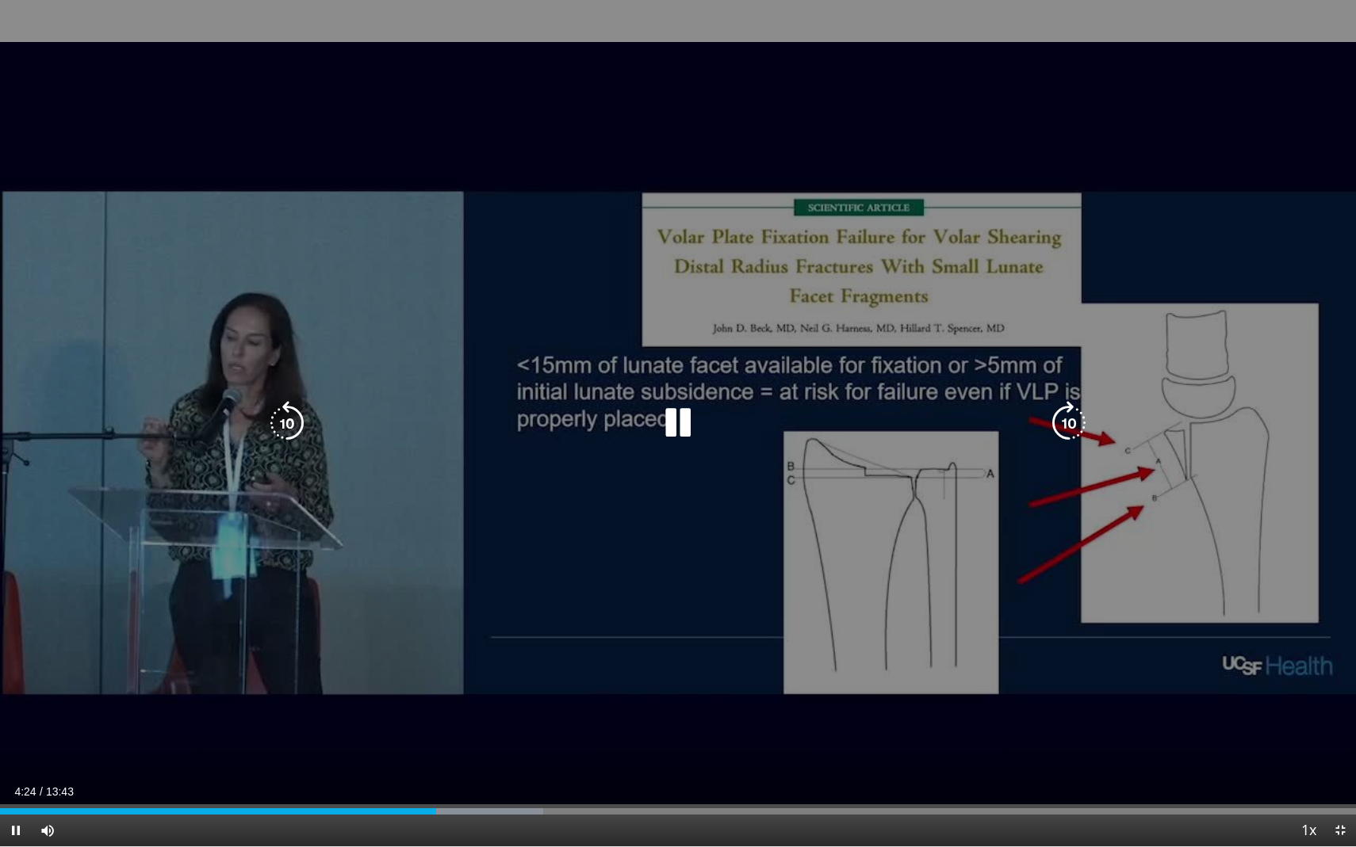
click at [679, 131] on div "10 seconds Tap to unmute" at bounding box center [678, 423] width 1356 height 847
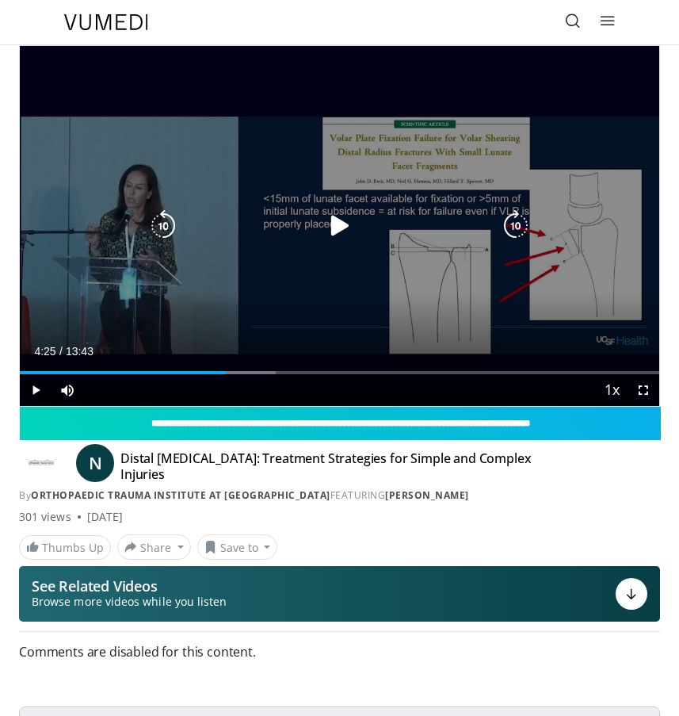
click at [328, 230] on icon "Video Player" at bounding box center [340, 226] width 32 height 32
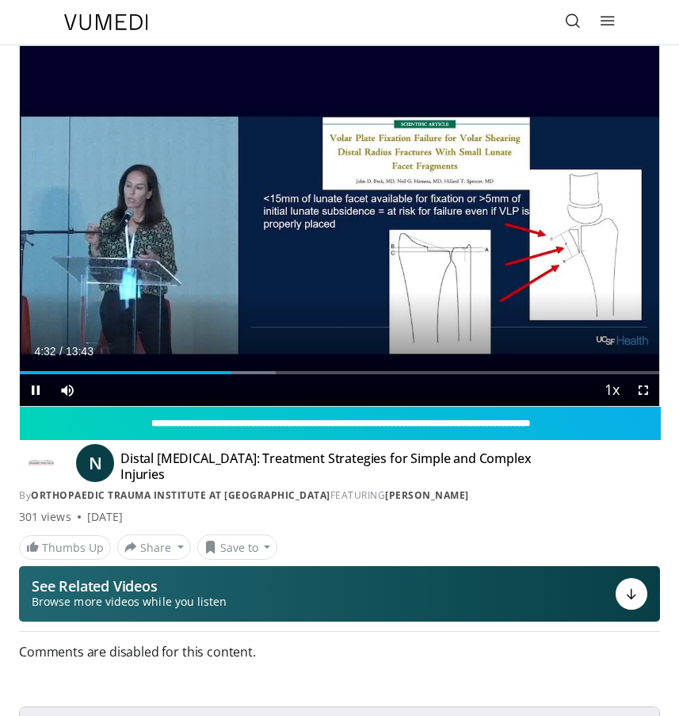
click at [638, 392] on span "Video Player" at bounding box center [644, 390] width 32 height 32
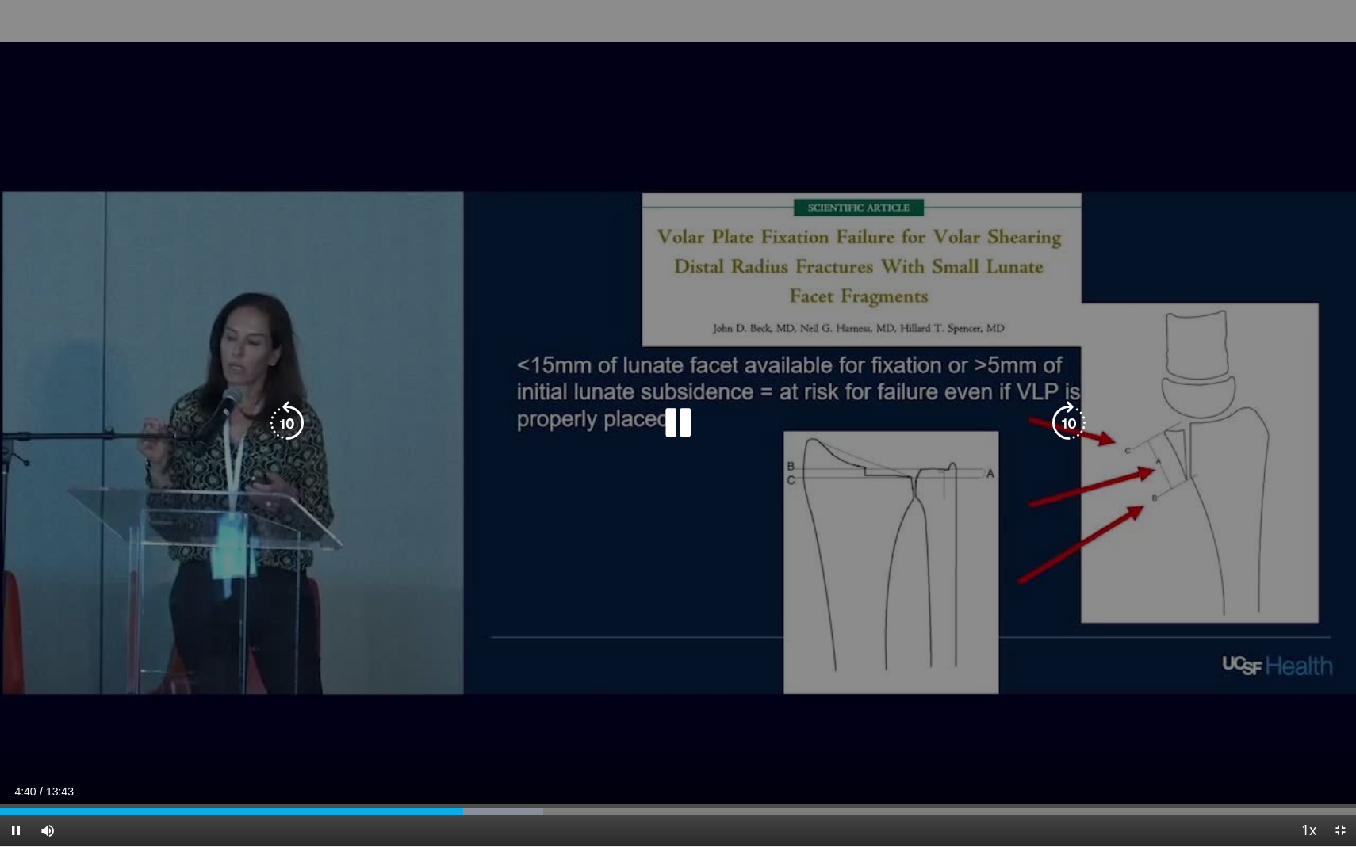
click at [679, 434] on icon "Video Player" at bounding box center [678, 423] width 44 height 44
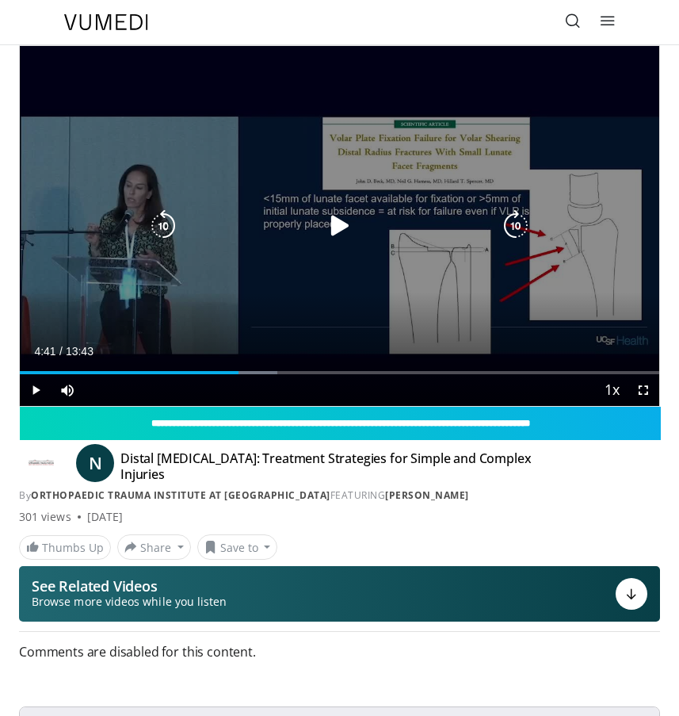
click at [330, 230] on icon "Video Player" at bounding box center [340, 226] width 32 height 32
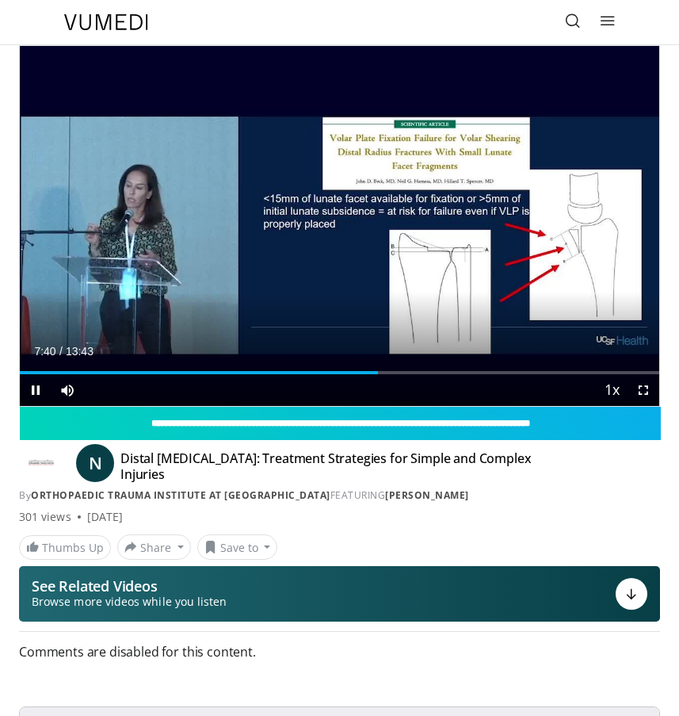
click at [641, 386] on span "Video Player" at bounding box center [644, 390] width 32 height 32
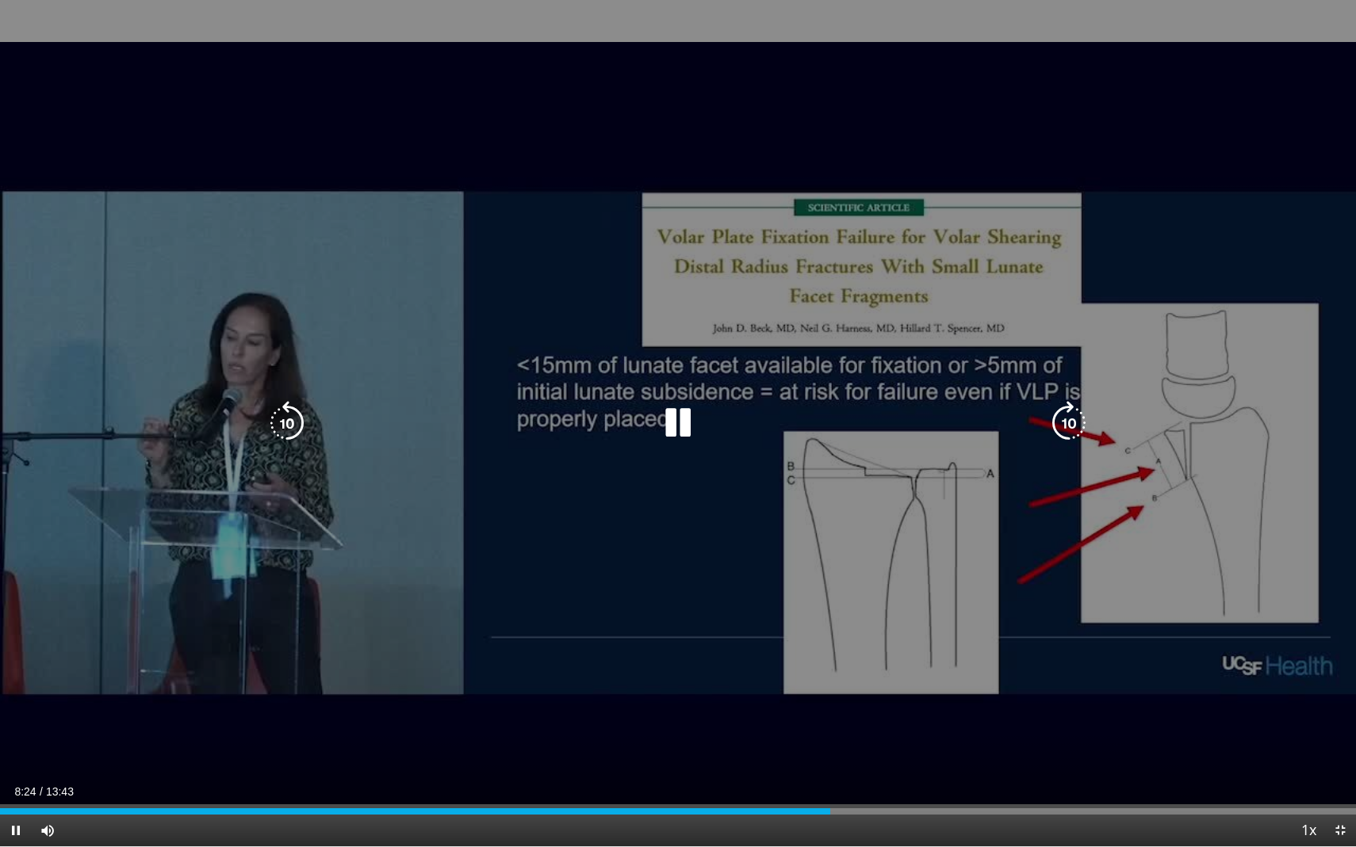
click at [679, 412] on icon "Video Player" at bounding box center [678, 423] width 44 height 44
click at [679, 410] on icon "Video Player" at bounding box center [678, 423] width 44 height 44
click at [679, 425] on icon "Video Player" at bounding box center [678, 423] width 44 height 44
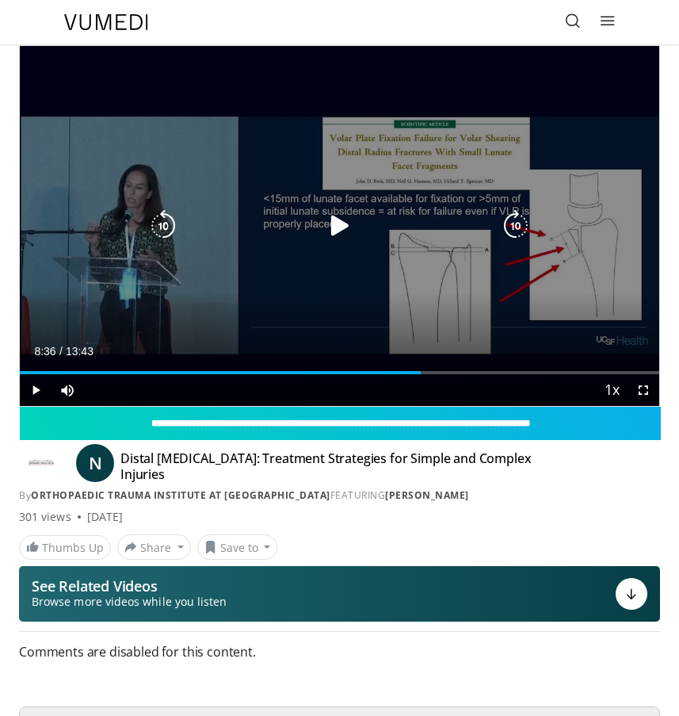
click at [344, 220] on icon "Video Player" at bounding box center [340, 226] width 32 height 32
click at [645, 388] on span "Video Player" at bounding box center [644, 390] width 32 height 32
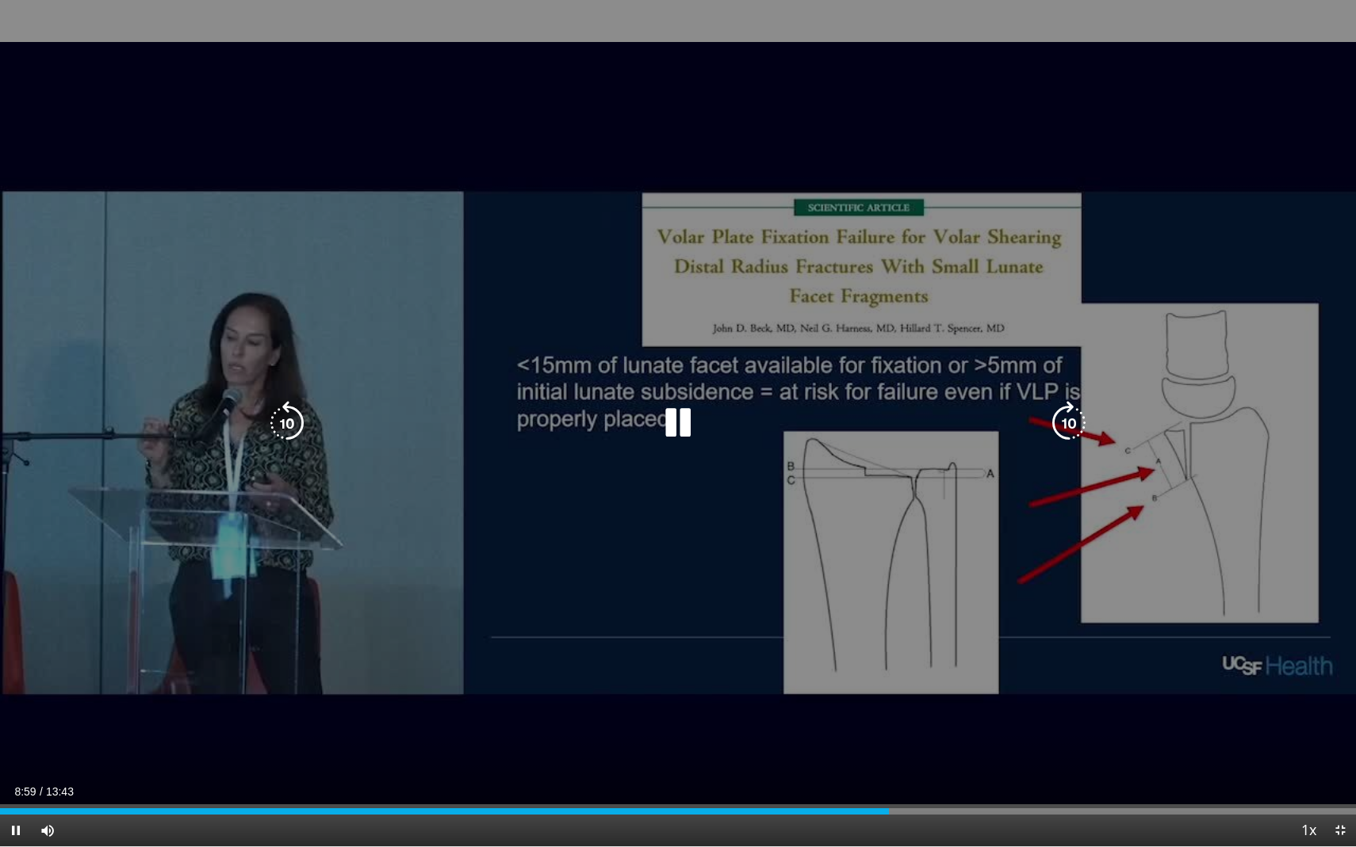
click at [678, 427] on icon "Video Player" at bounding box center [678, 423] width 44 height 44
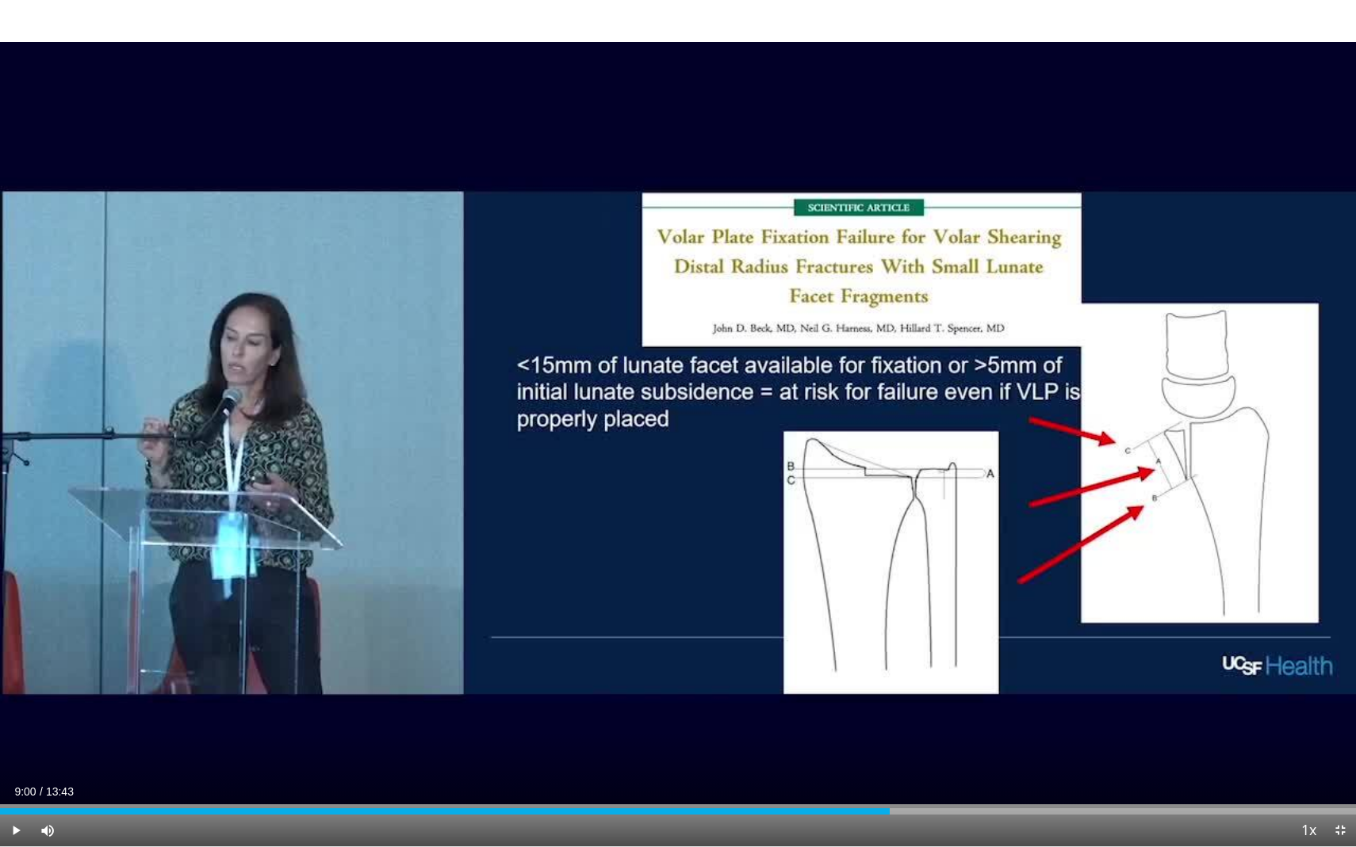
click at [678, 427] on div "10 seconds Tap to unmute" at bounding box center [678, 423] width 1356 height 847
click at [679, 715] on span "Video Player" at bounding box center [1340, 831] width 32 height 32
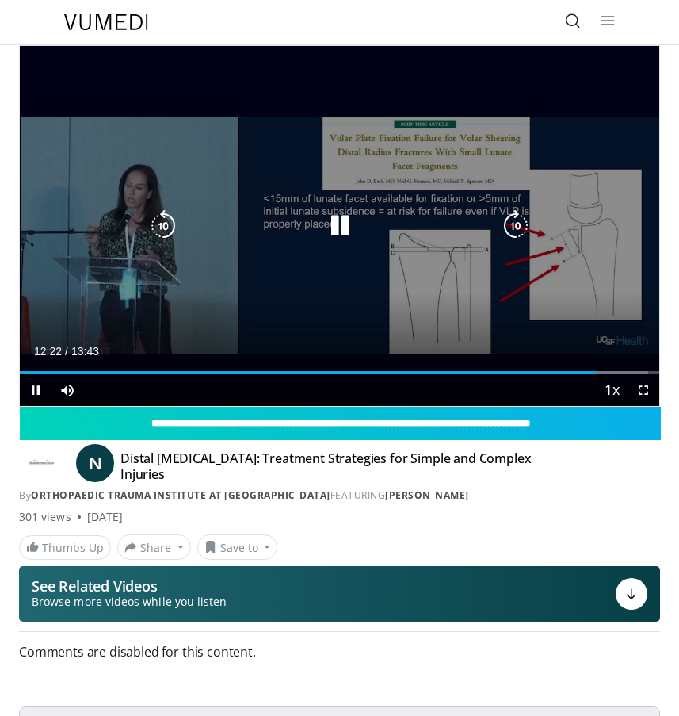
click at [337, 227] on icon "Video Player" at bounding box center [340, 226] width 32 height 32
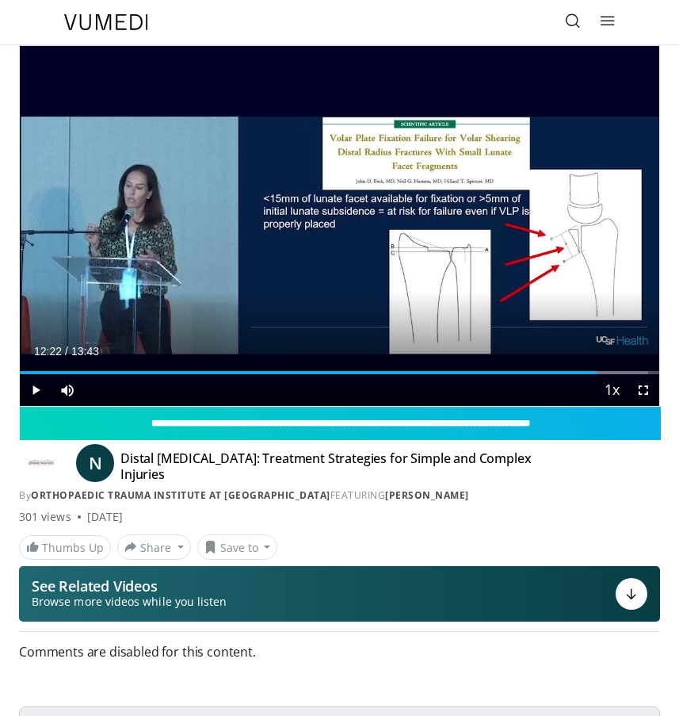
click at [645, 387] on span "Video Player" at bounding box center [644, 390] width 32 height 32
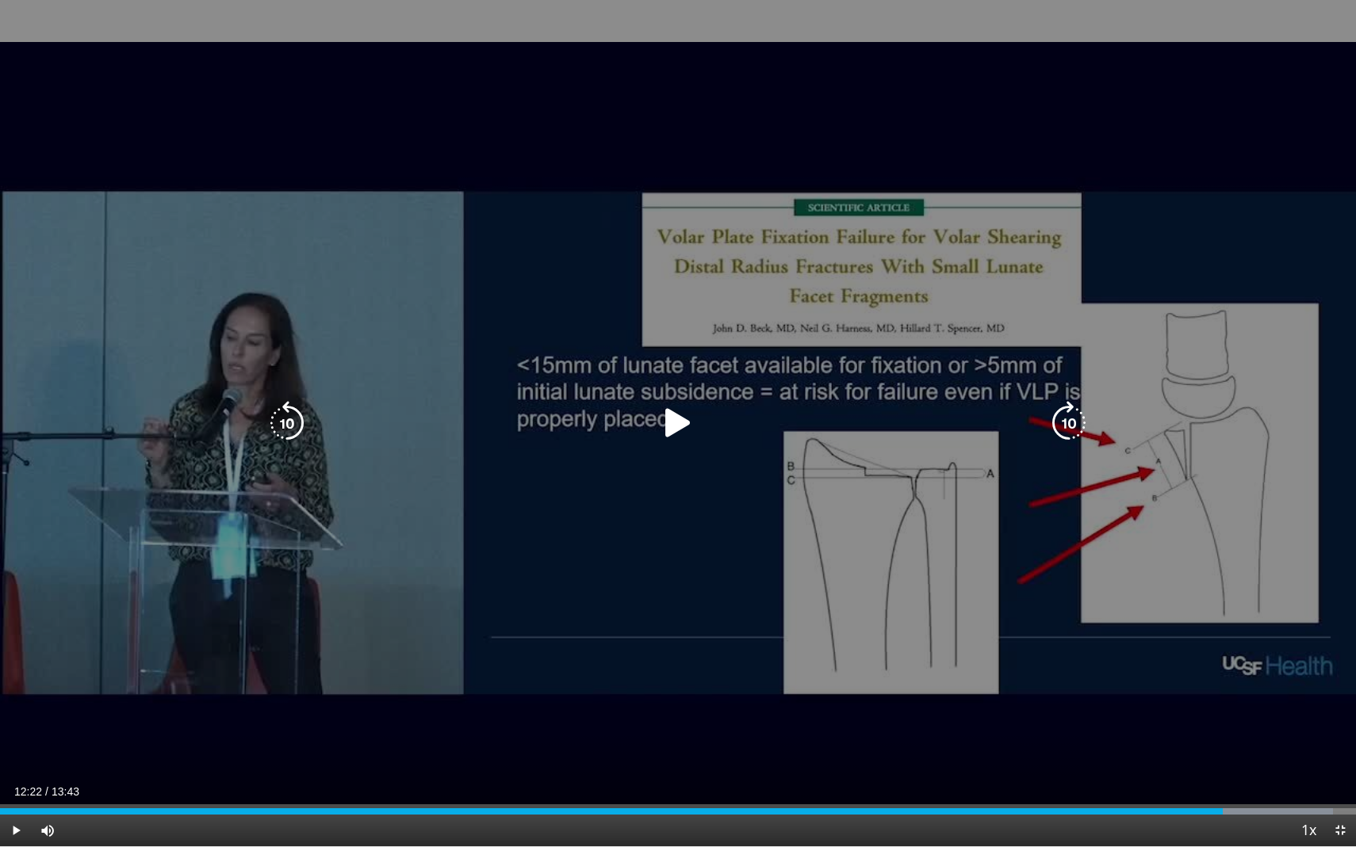
click at [665, 430] on icon "Video Player" at bounding box center [678, 423] width 44 height 44
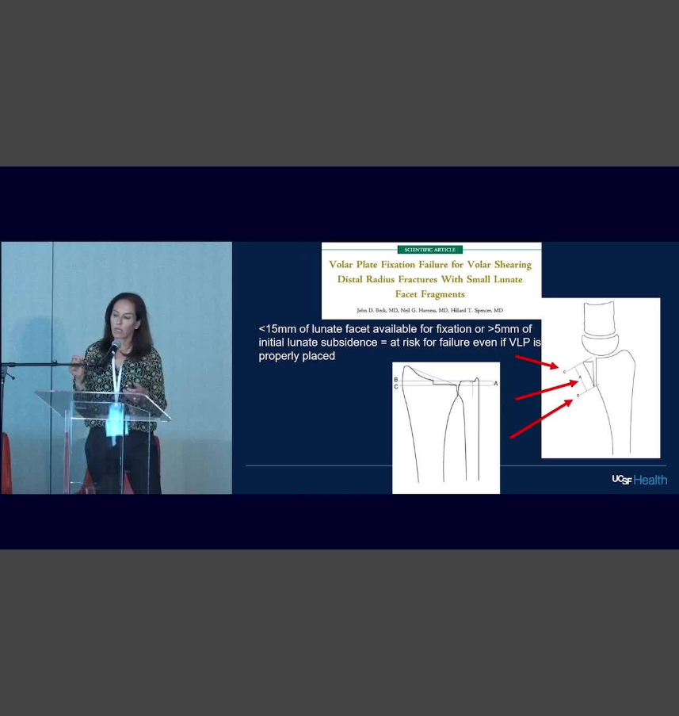
scroll to position [1777, 0]
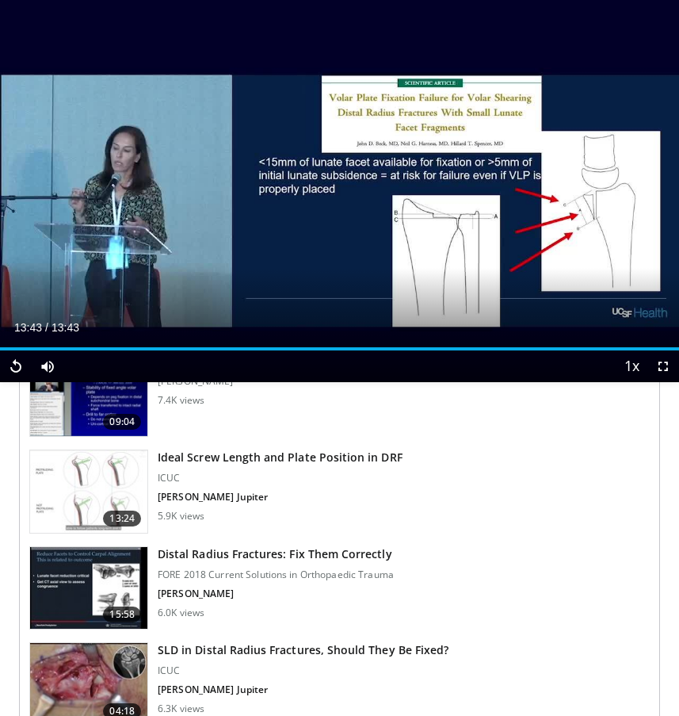
click at [359, 460] on h3 "Ideal Screw Length and Plate Position in DRF" at bounding box center [280, 458] width 245 height 16
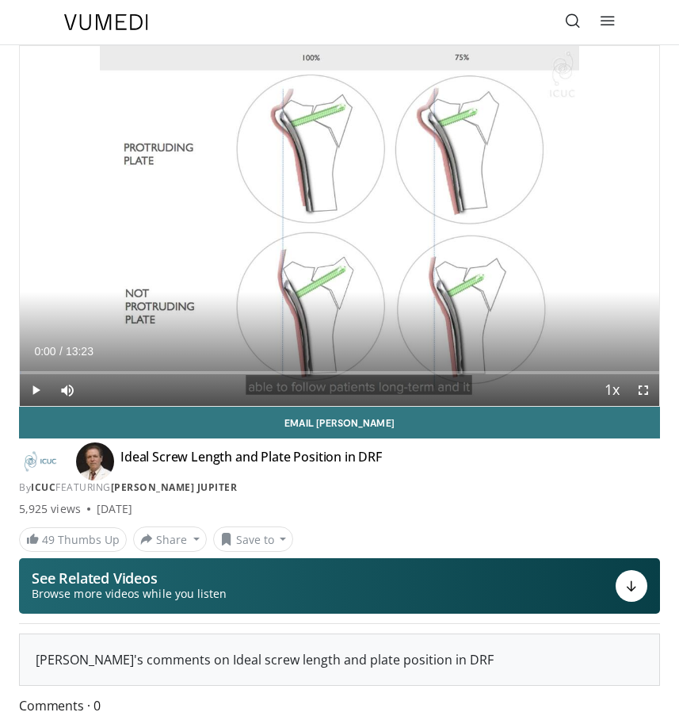
click at [40, 385] on span "Video Player" at bounding box center [36, 390] width 32 height 32
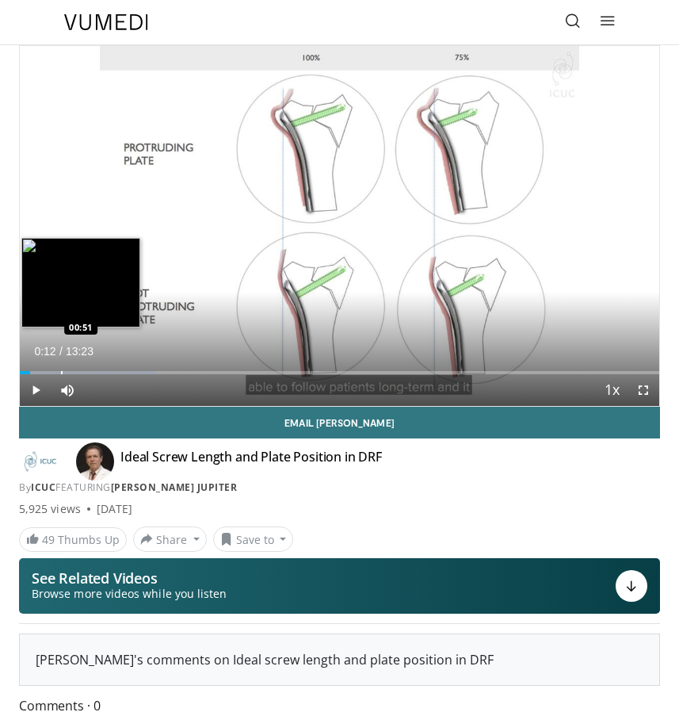
click at [61, 369] on div "Loaded : 21.16% 00:12 00:51" at bounding box center [340, 366] width 640 height 15
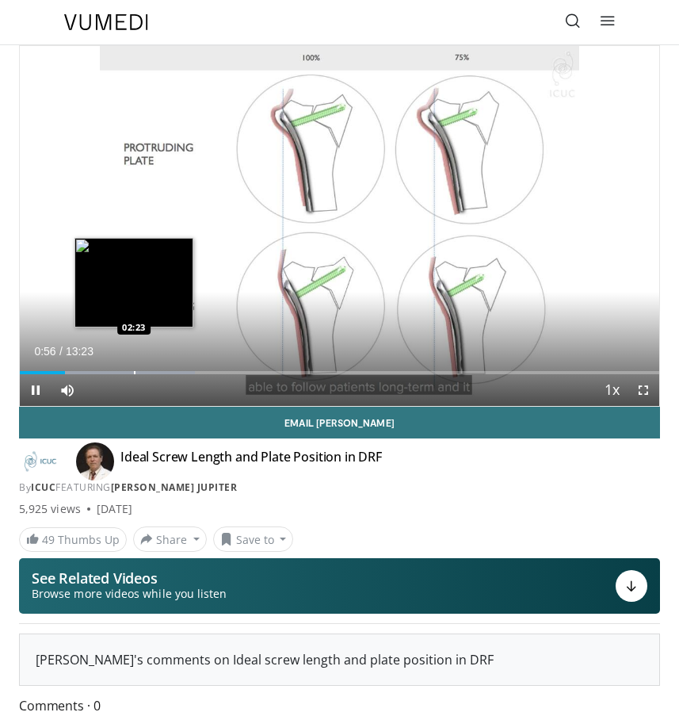
click at [134, 369] on div "Loaded : 27.39% 00:56 02:23" at bounding box center [340, 366] width 640 height 15
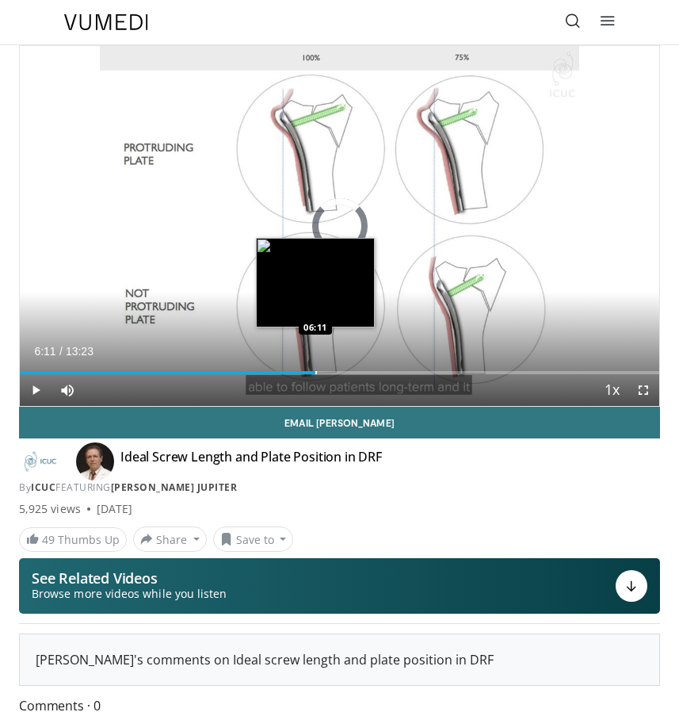
click at [316, 370] on div "Loaded : 38.85% 04:30 06:11" at bounding box center [340, 366] width 640 height 15
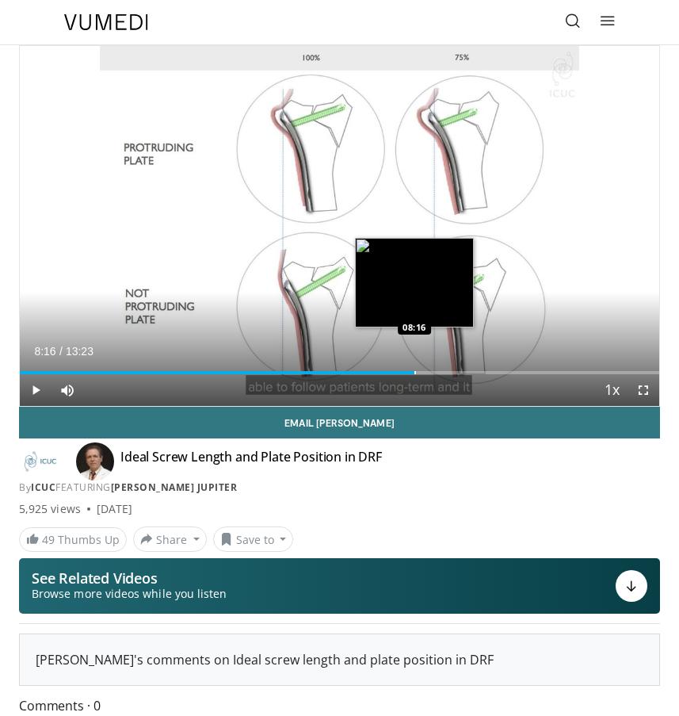
click at [415, 365] on div "Loaded : 62.25% 06:27 08:16" at bounding box center [340, 366] width 640 height 15
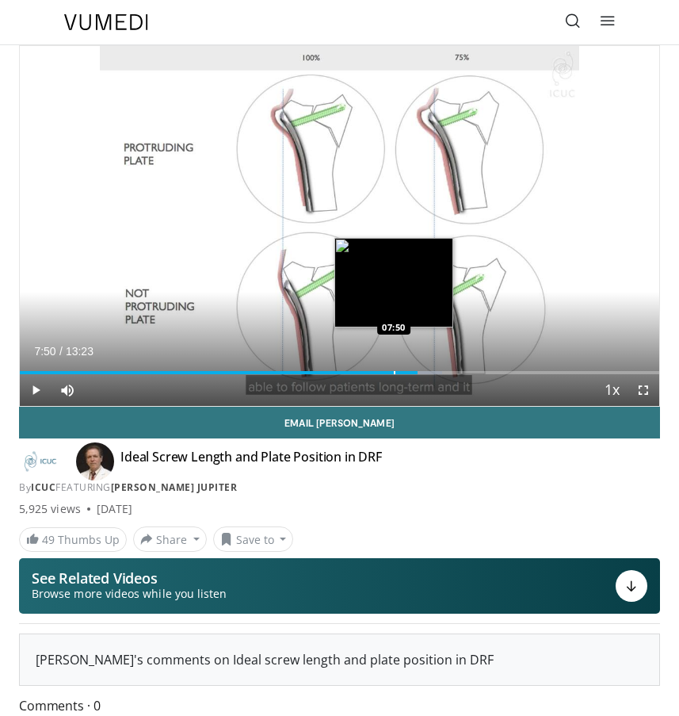
click at [394, 373] on div "Progress Bar" at bounding box center [395, 372] width 2 height 3
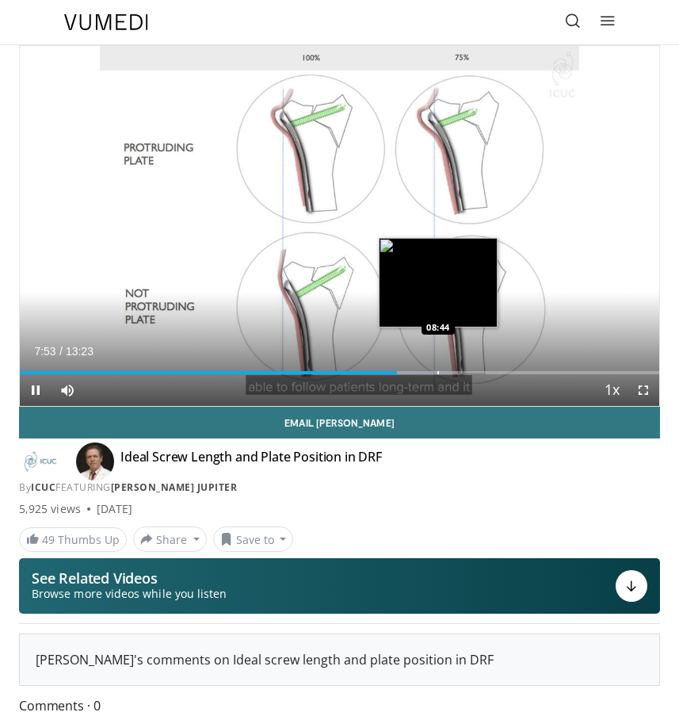
click at [438, 370] on div "Loaded : 68.48% 07:53 08:44" at bounding box center [340, 366] width 640 height 15
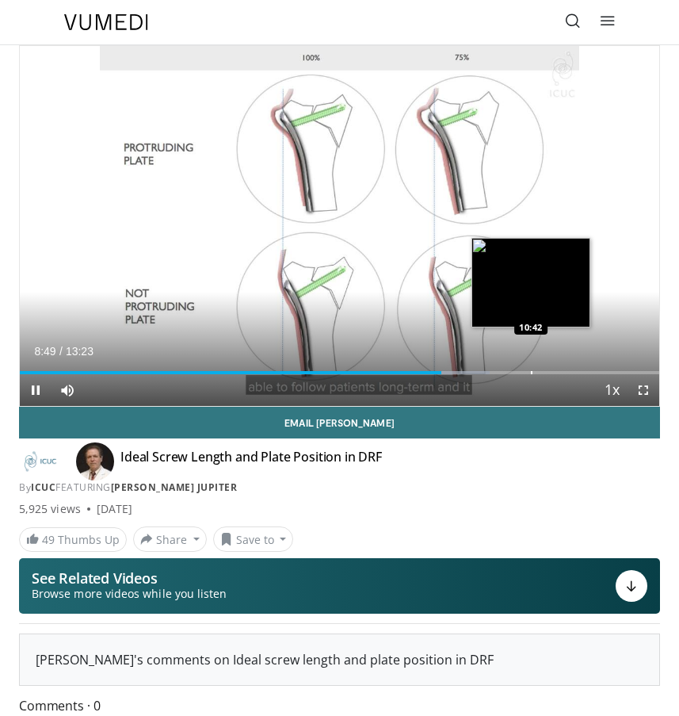
click at [531, 368] on div "Loaded : 73.46% 08:49 10:42" at bounding box center [340, 366] width 640 height 15
